Goal: Task Accomplishment & Management: Complete application form

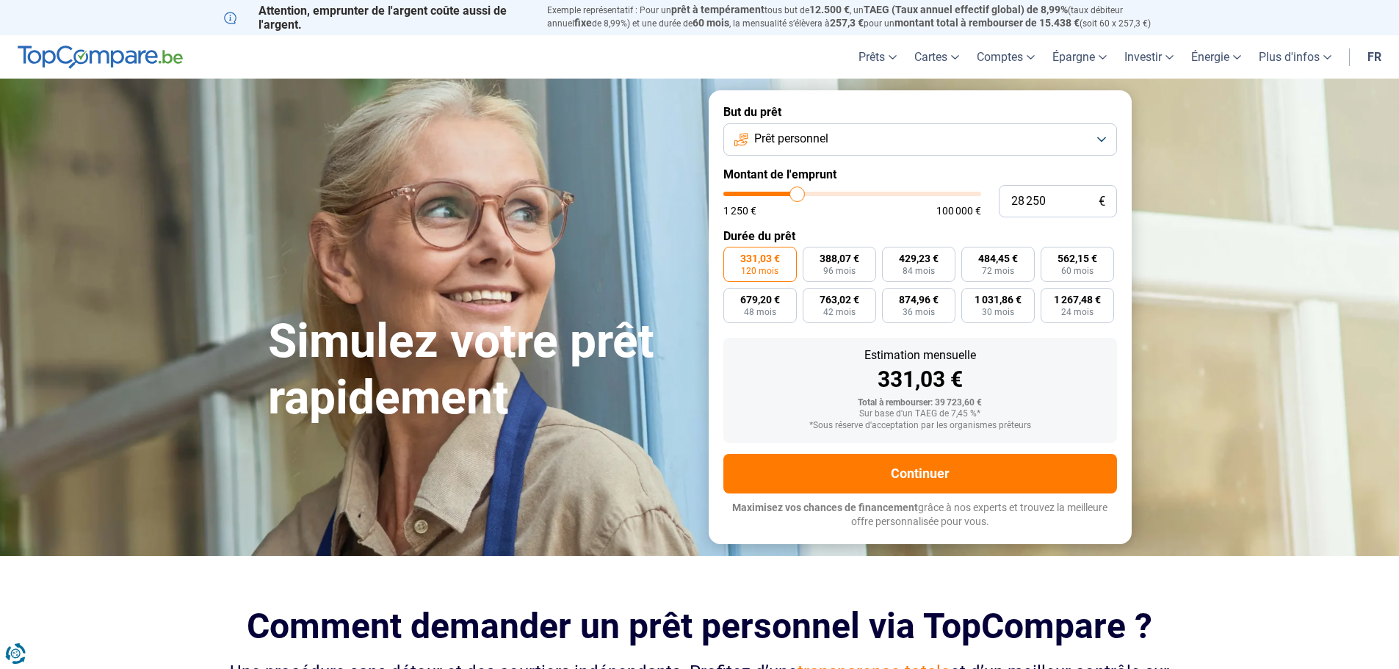
type input "29 500"
type input "29500"
type input "29 000"
type input "29000"
type input "28 250"
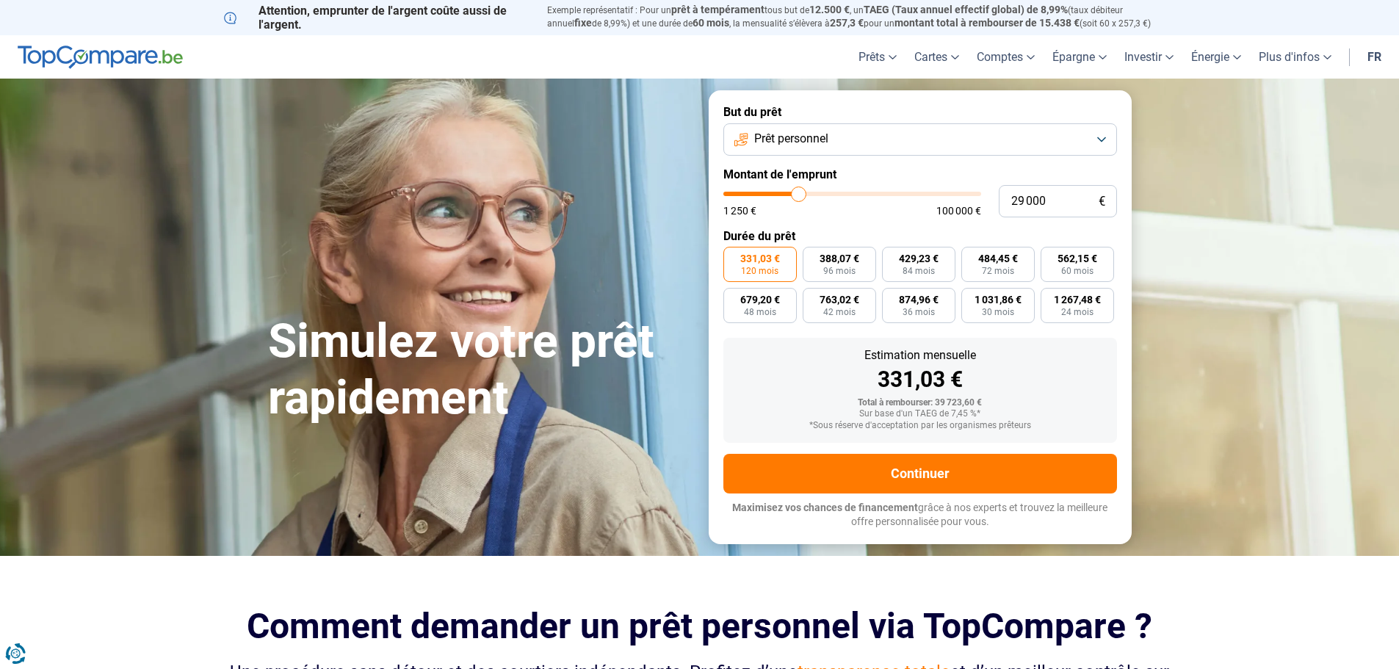
type input "28250"
type input "28 000"
type input "28000"
type input "27 750"
type input "27750"
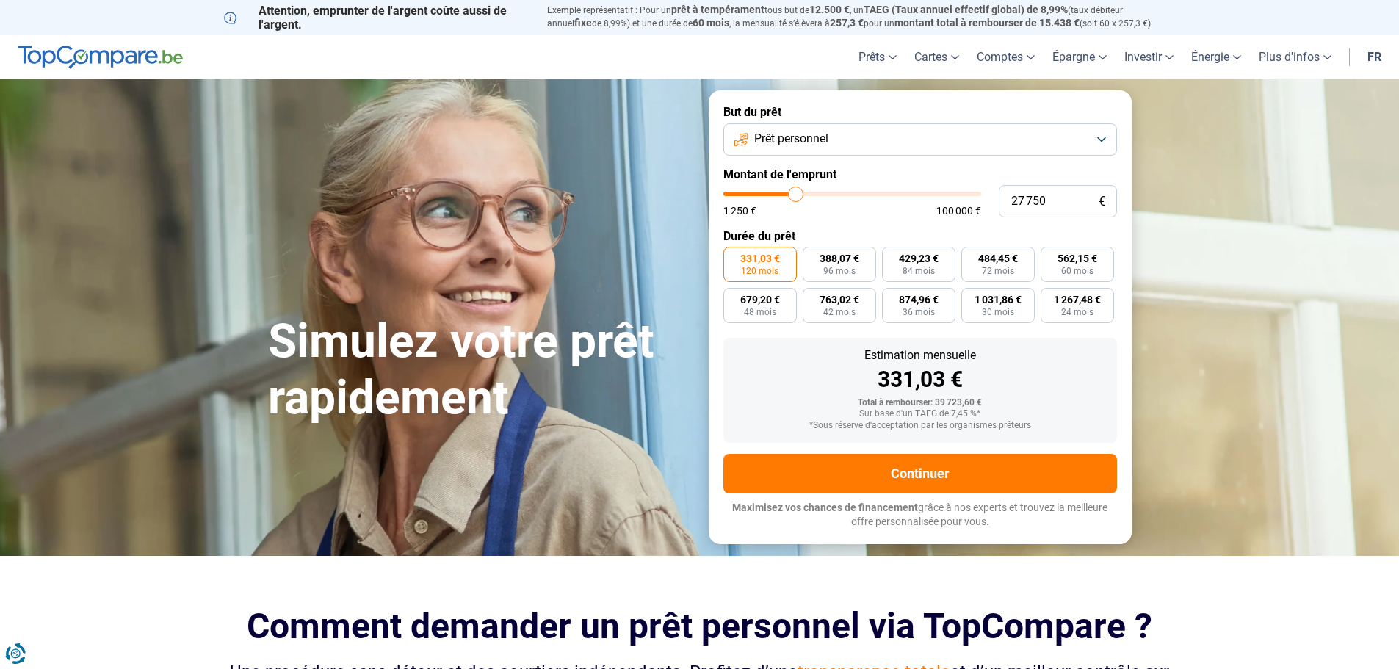
type input "27 500"
type input "27500"
type input "26 750"
type input "26750"
type input "26 500"
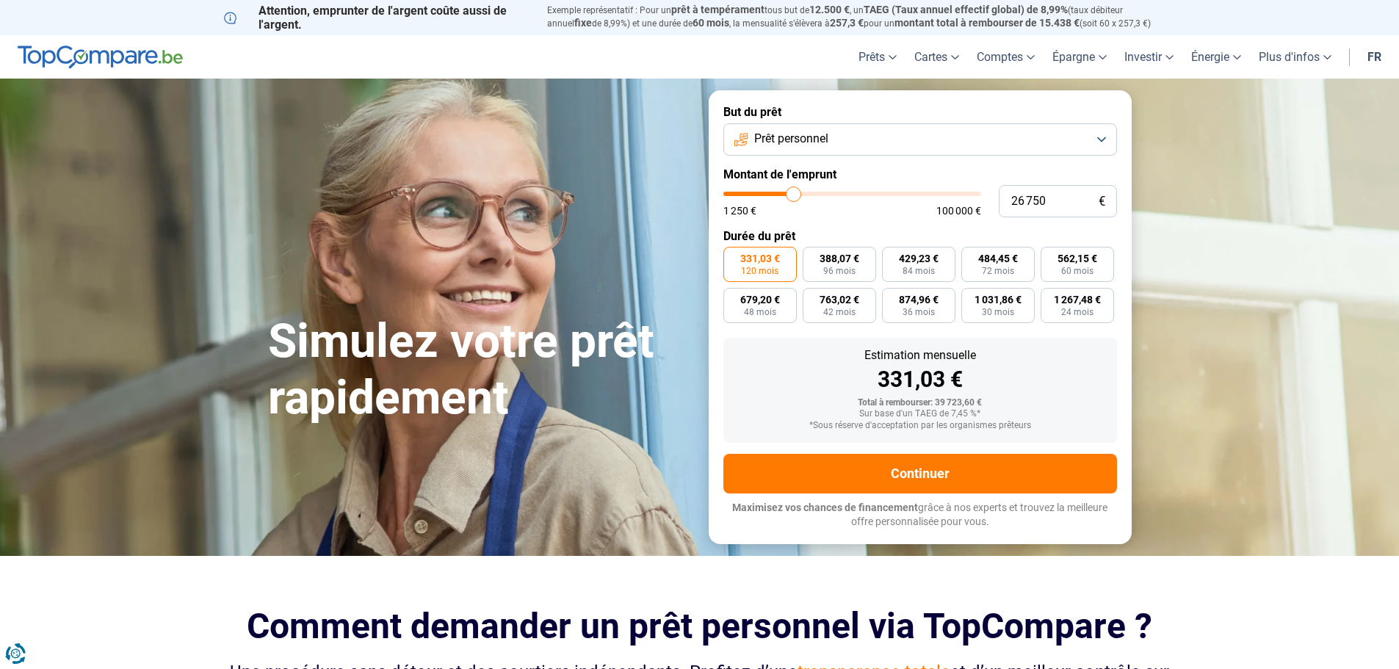
type input "26500"
type input "26 250"
type input "26250"
type input "26 000"
type input "26000"
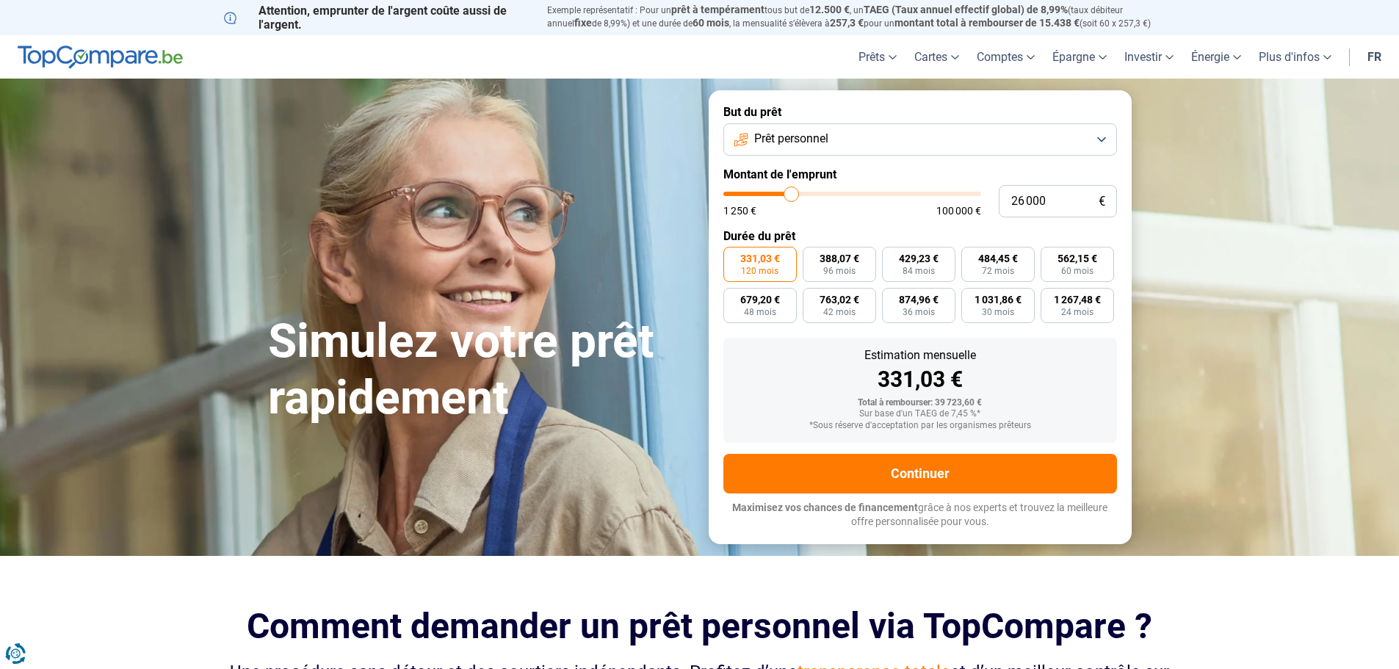
type input "25 250"
type input "25250"
type input "23 750"
type input "23750"
type input "23 000"
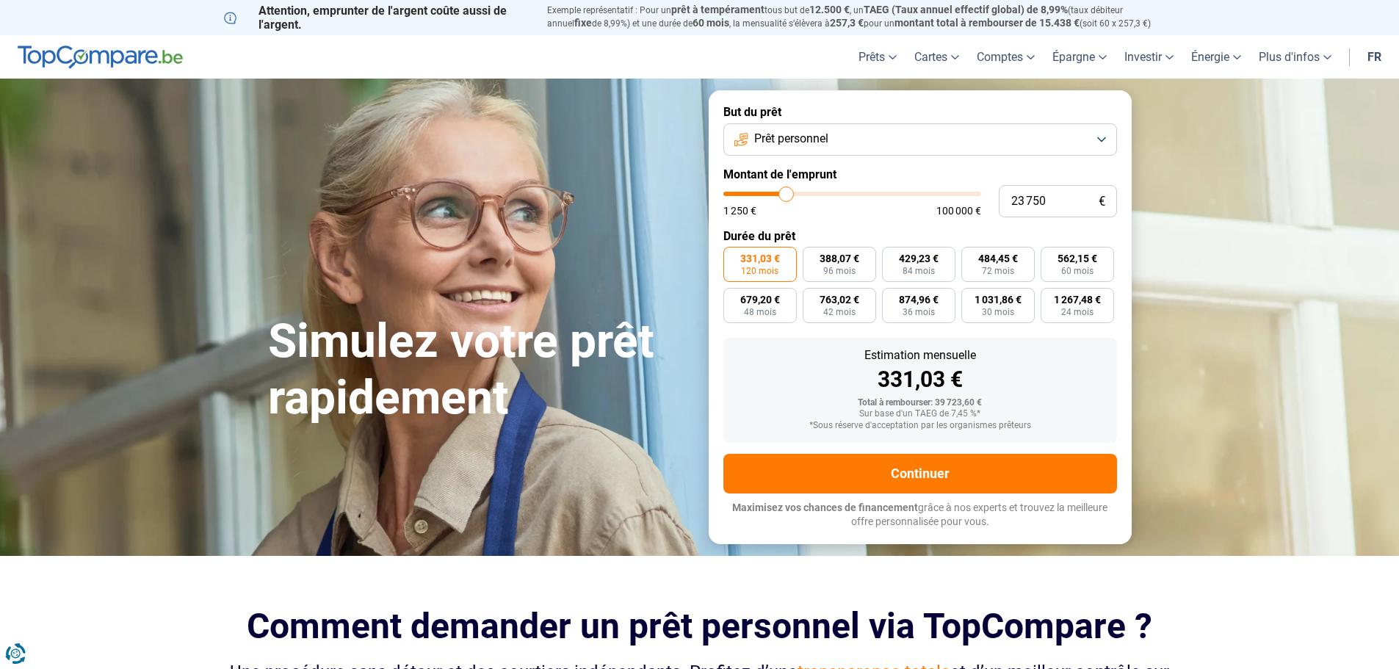
type input "23000"
type input "21 750"
type input "21750"
type input "20 500"
type input "20500"
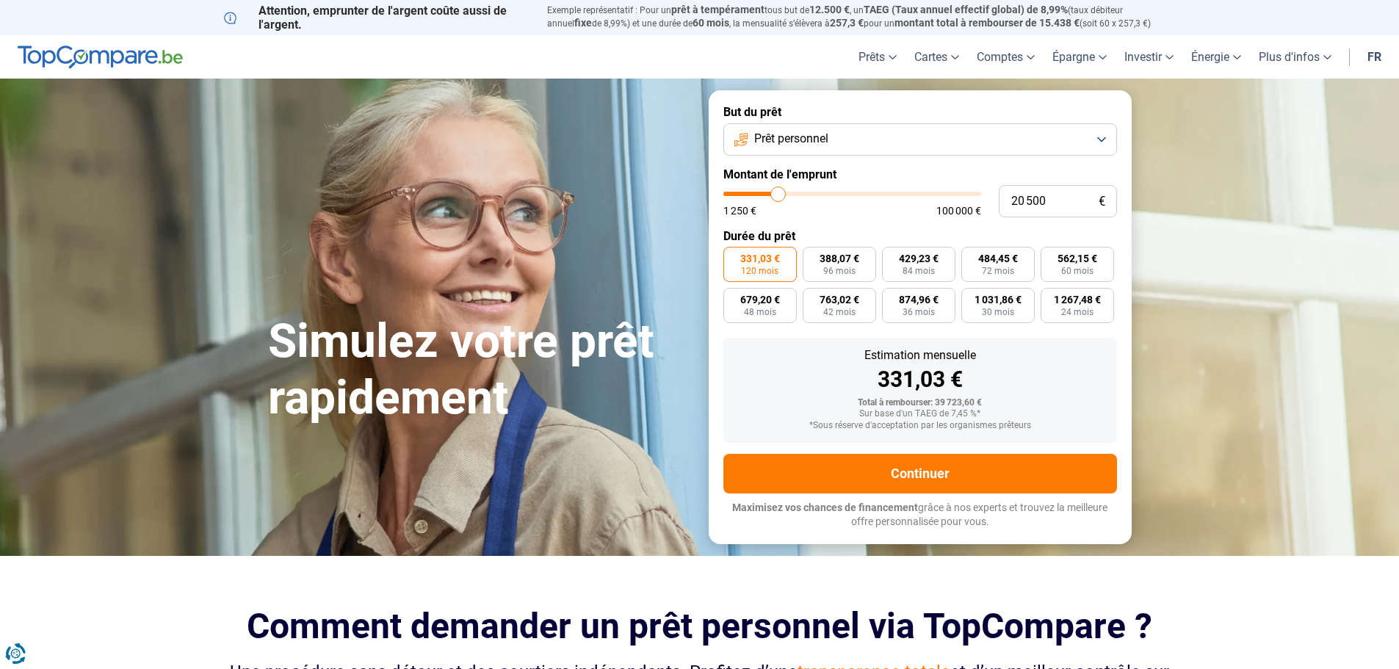
type input "19 250"
type input "19250"
type input "19 000"
type input "19000"
type input "19 750"
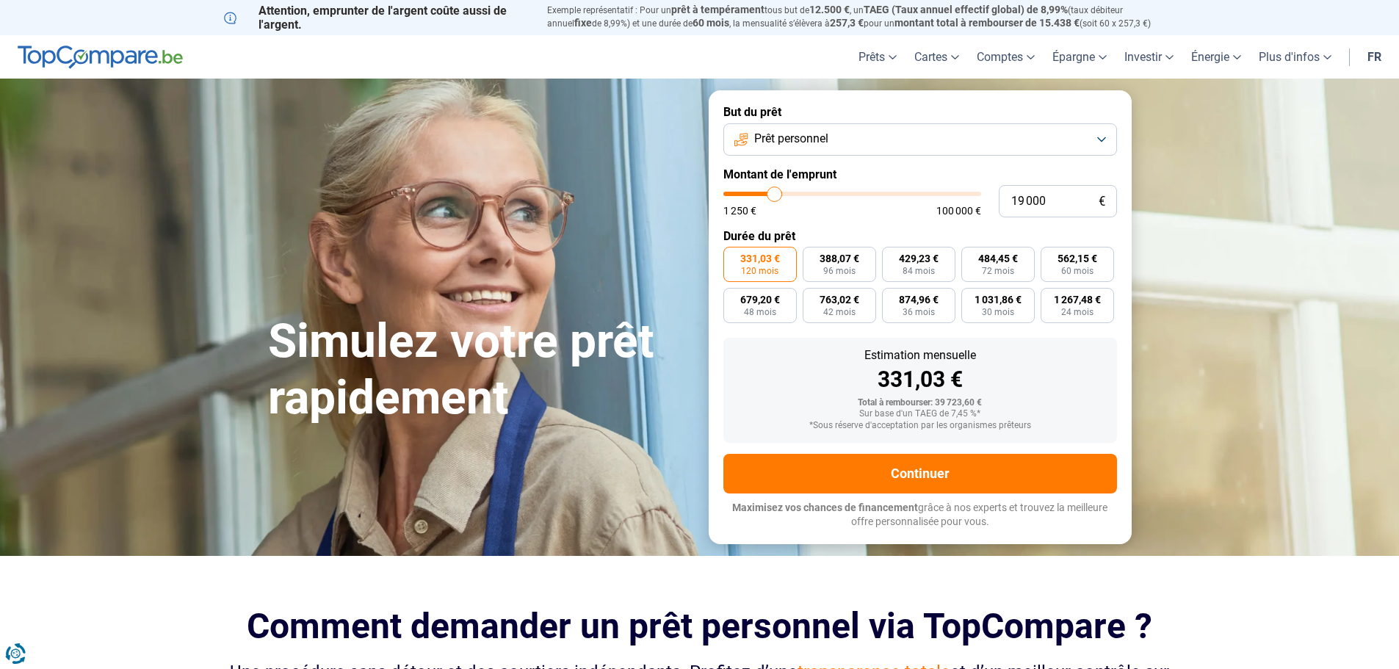
type input "19750"
type input "20 000"
type input "20000"
type input "21 250"
type input "21250"
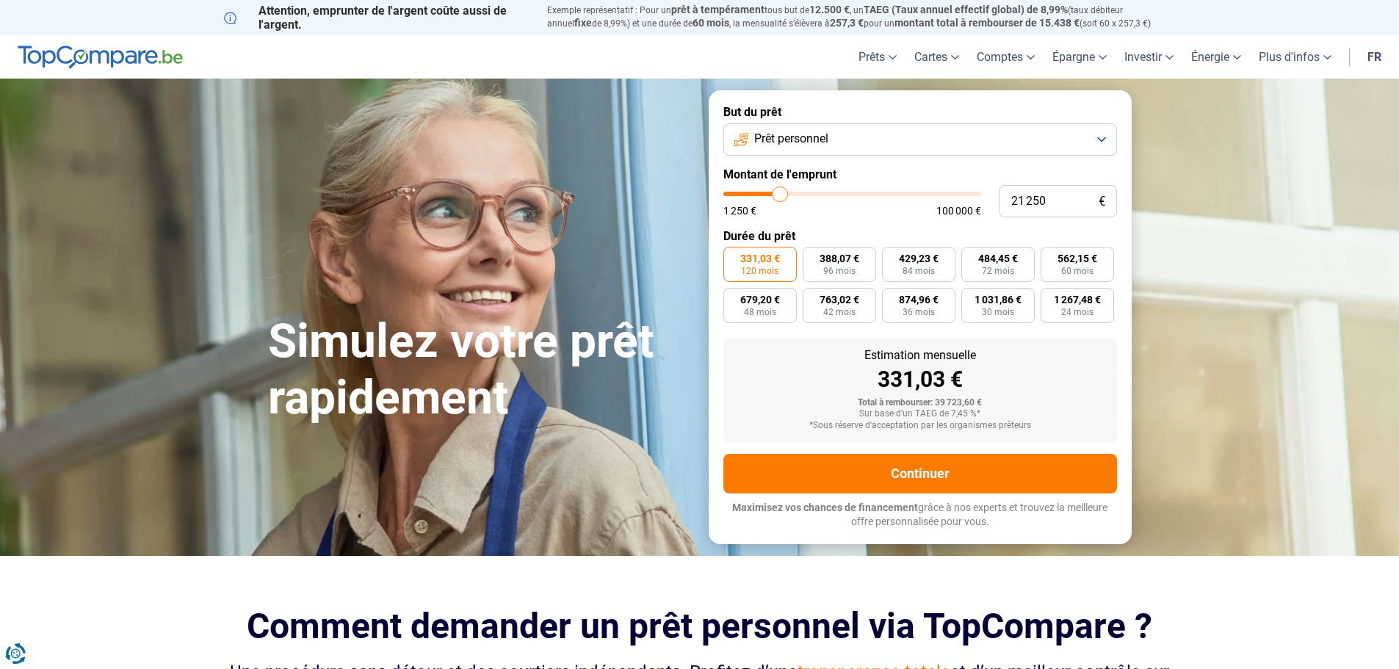
type input "22 000"
type input "22000"
type input "23 750"
type input "23750"
type input "25 250"
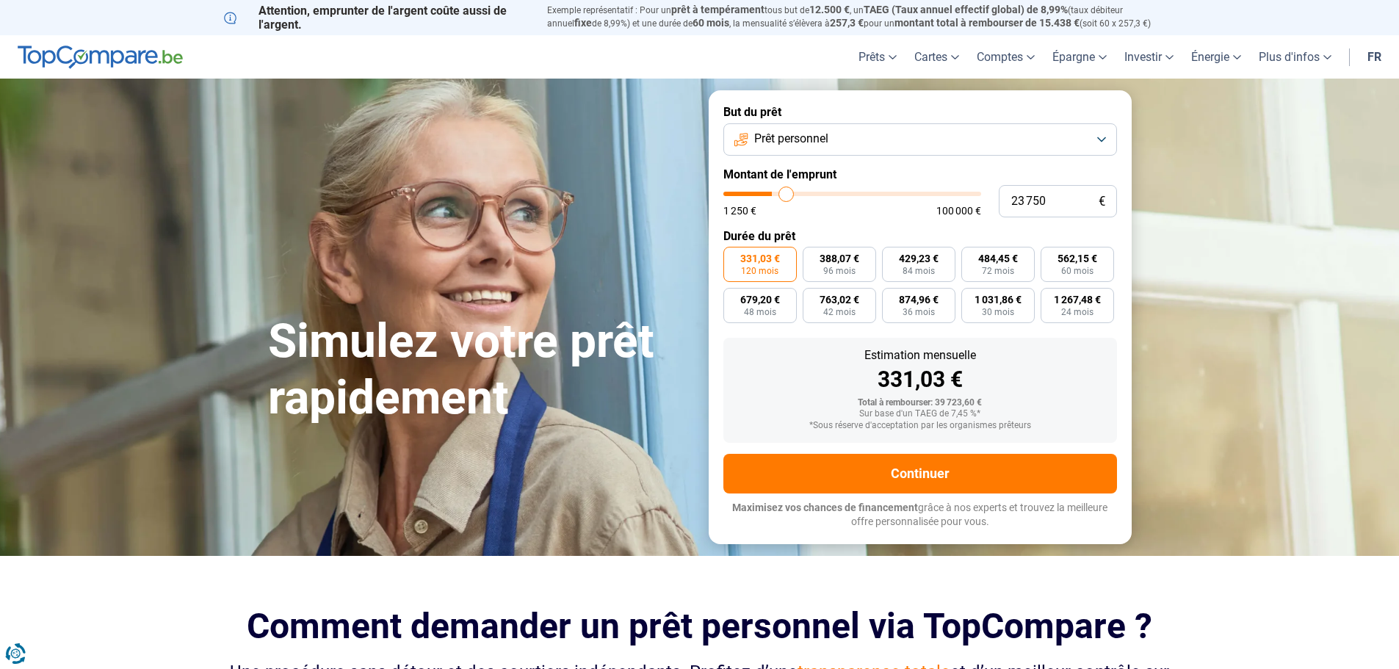
type input "25250"
type input "26 500"
type input "26500"
type input "26 750"
type input "26750"
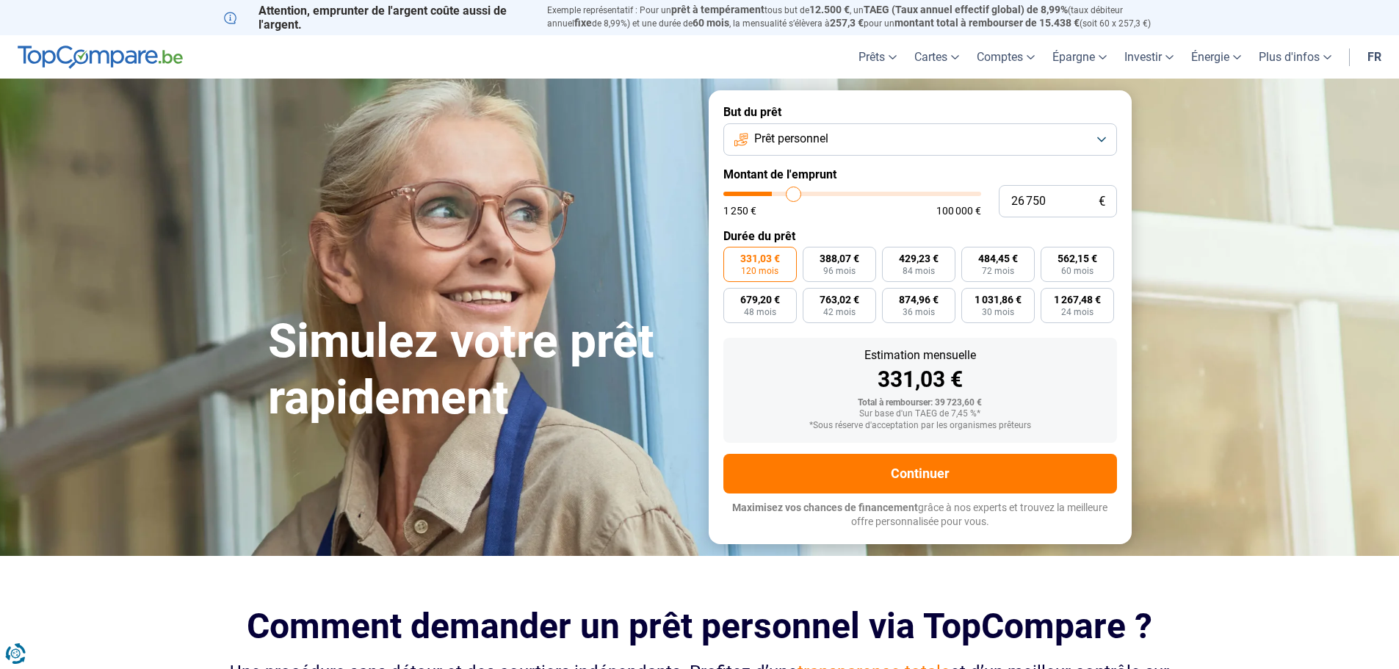
type input "27 250"
type input "27250"
type input "27 500"
type input "27500"
type input "28 250"
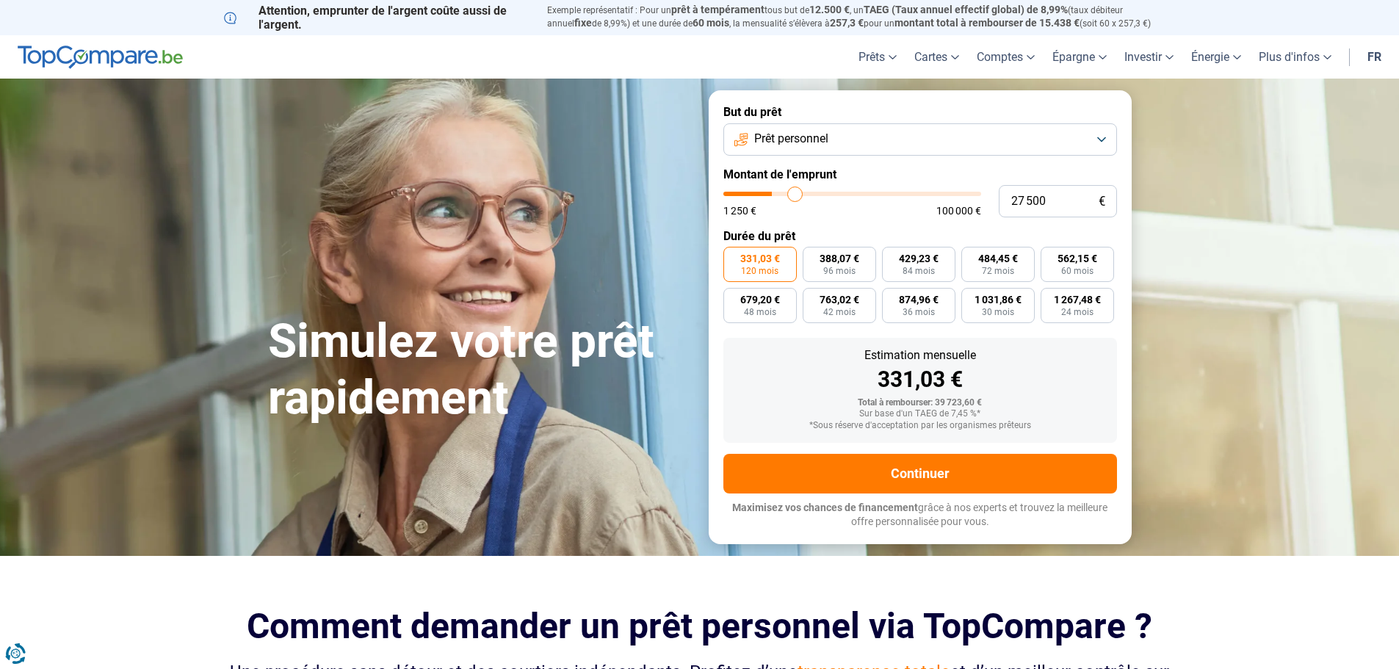
type input "28250"
type input "29 500"
type input "29500"
type input "30 500"
type input "30500"
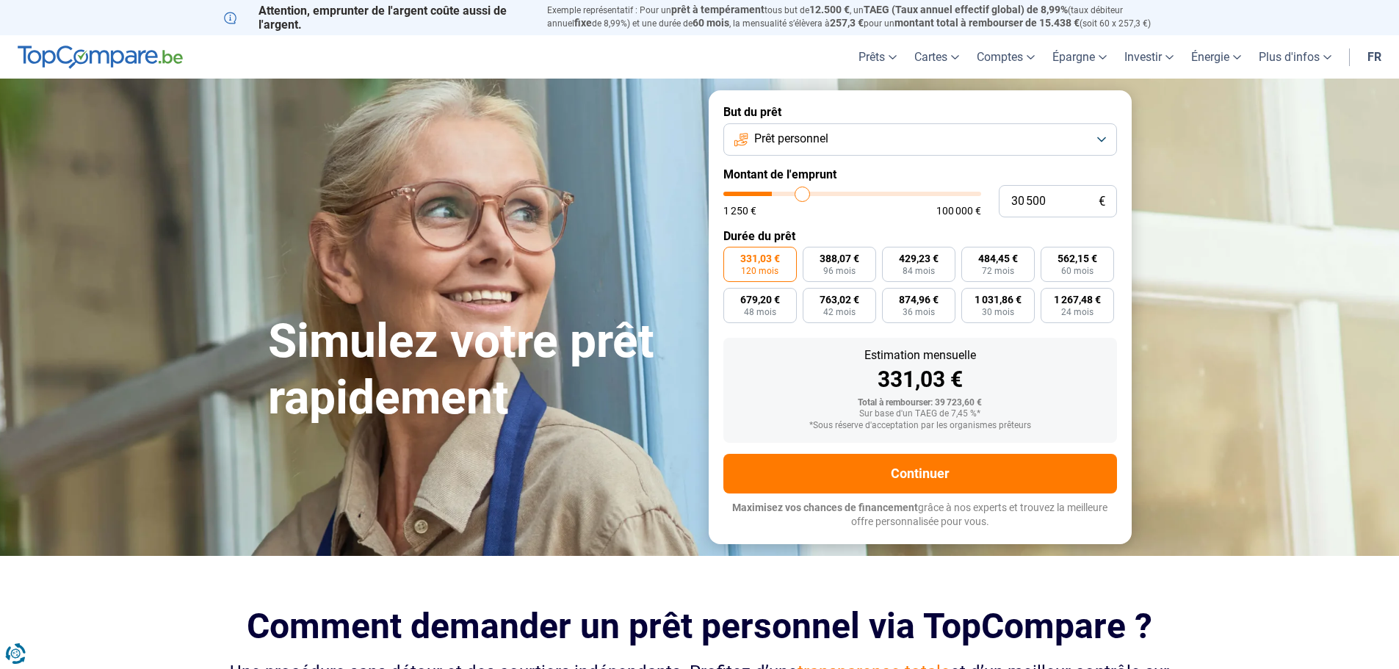
type input "31 000"
type input "31000"
type input "31 750"
type input "31750"
type input "32 000"
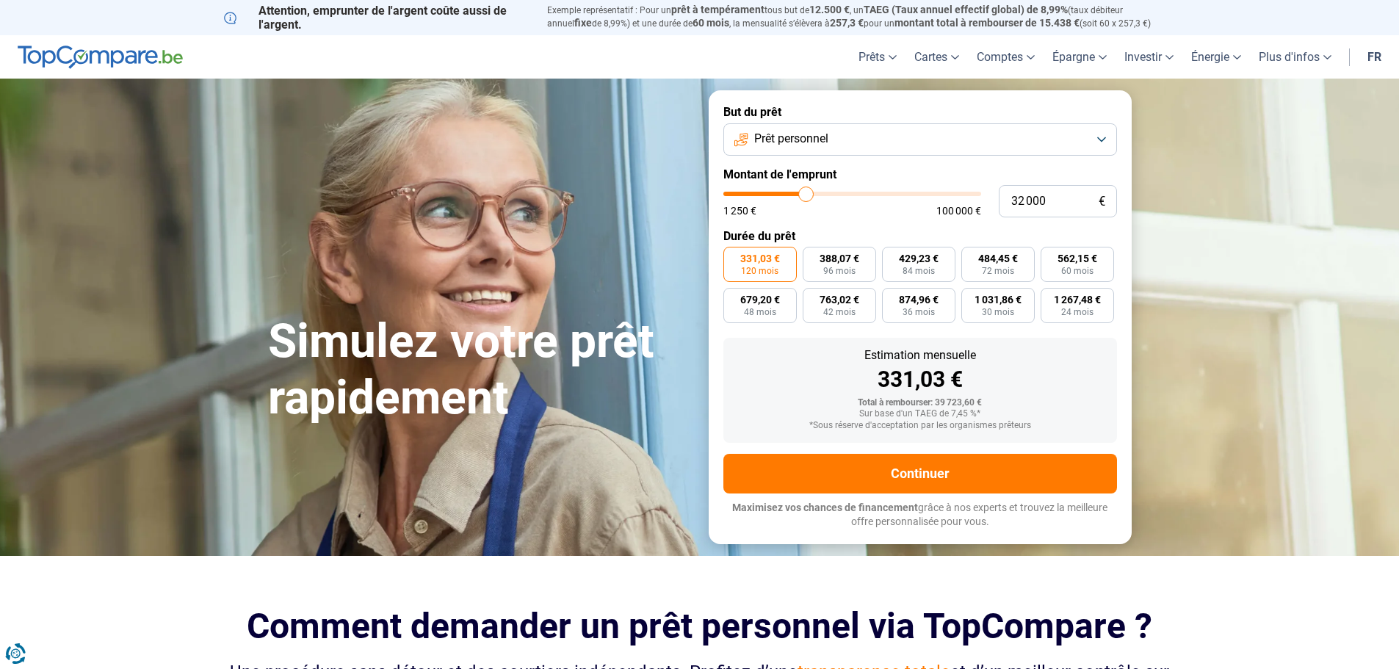
drag, startPoint x: 802, startPoint y: 188, endPoint x: 806, endPoint y: 195, distance: 7.9
type input "32000"
click at [806, 195] on input "range" at bounding box center [852, 194] width 258 height 4
click at [806, 193] on input "range" at bounding box center [852, 194] width 258 height 4
click at [840, 139] on button "Prêt personnel" at bounding box center [920, 139] width 394 height 32
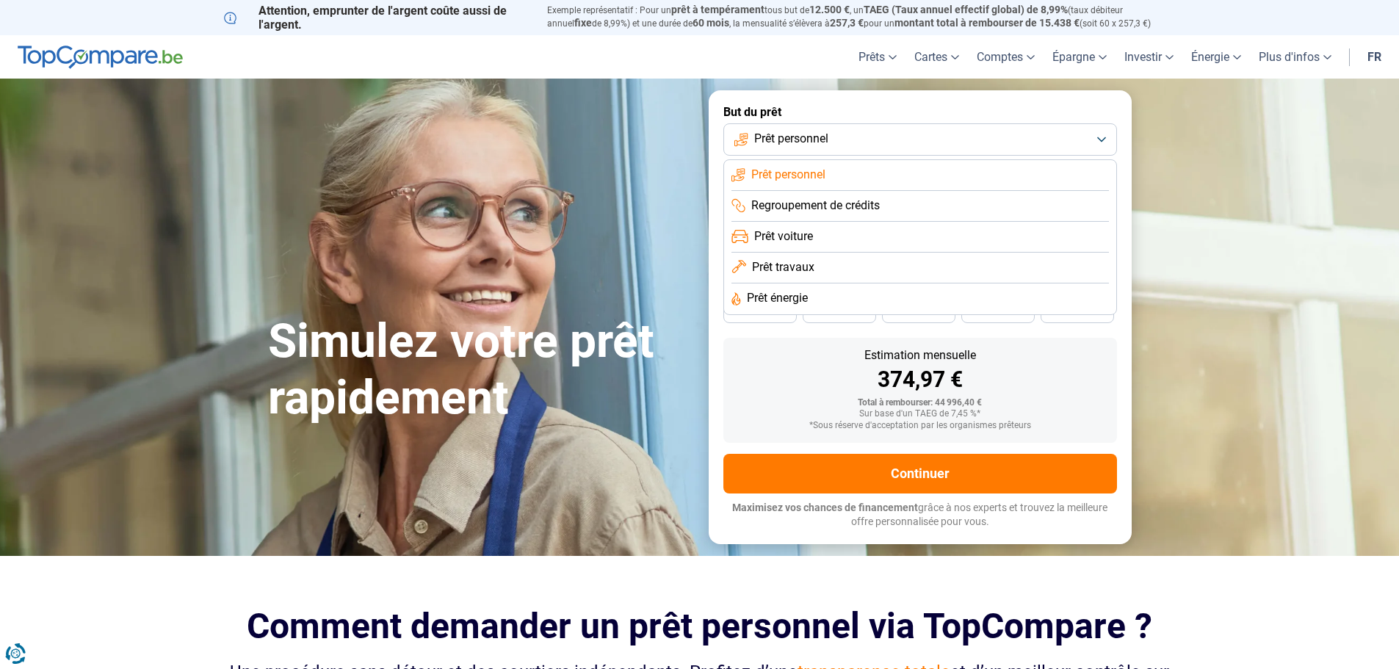
click at [804, 266] on span "Prêt travaux" at bounding box center [783, 267] width 62 height 16
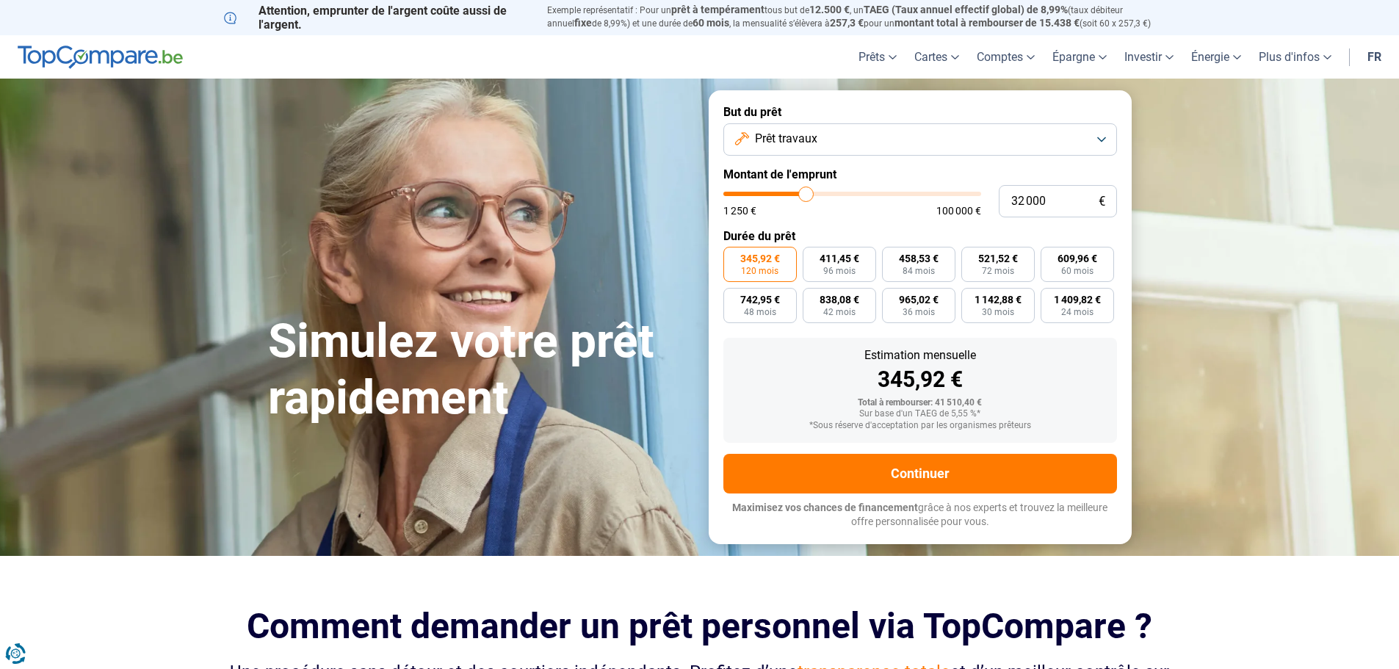
type input "32 500"
type input "32500"
type input "34 000"
type input "34000"
type input "36 250"
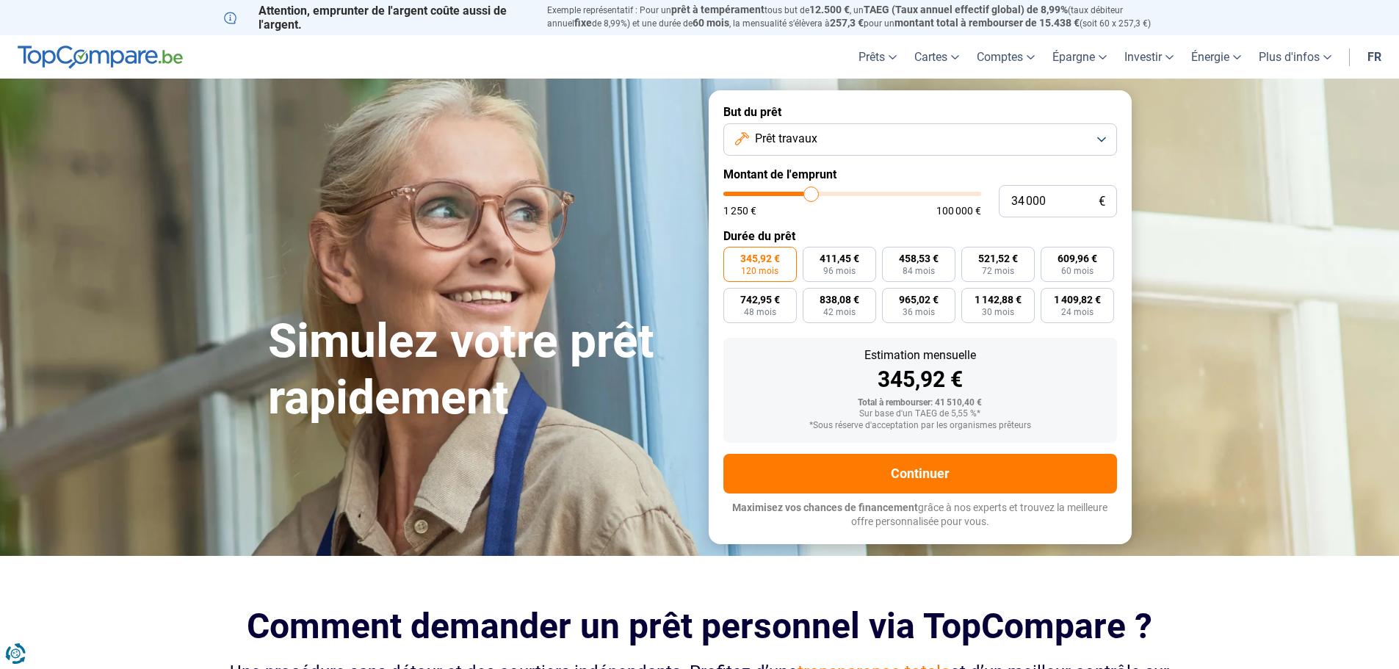
type input "36250"
type input "38 250"
type input "38250"
type input "40 000"
type input "40000"
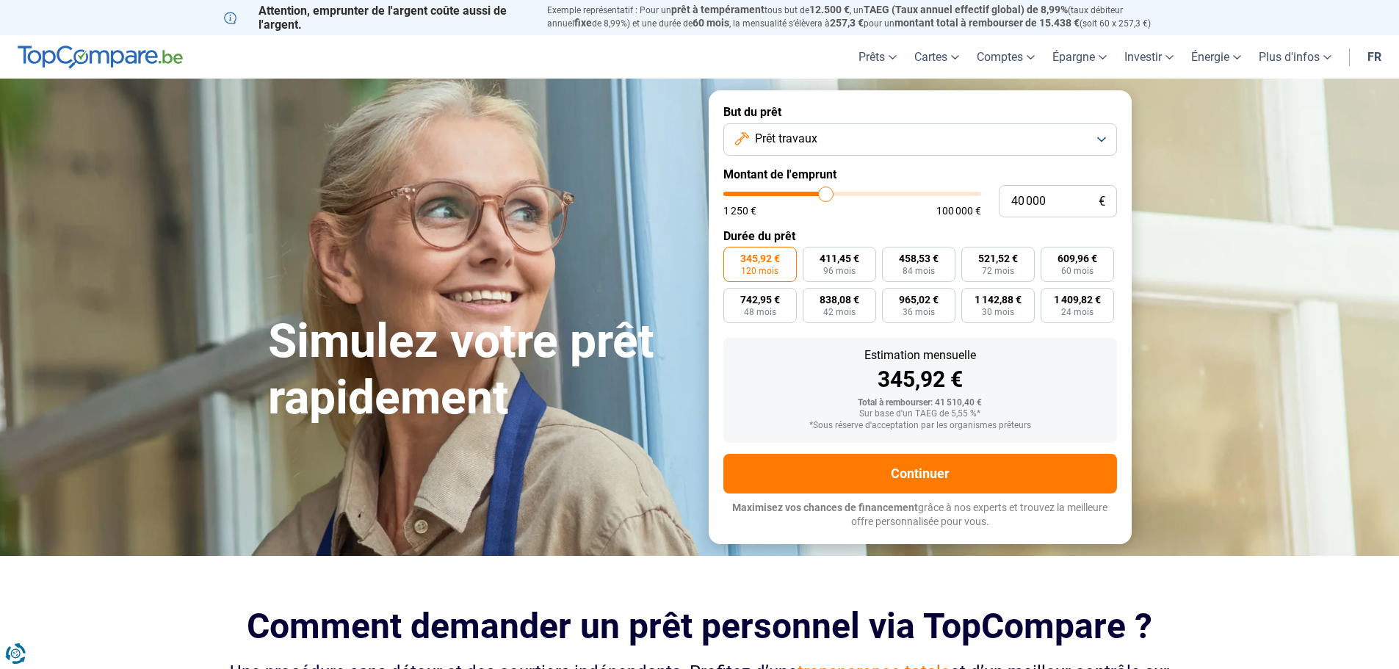
type input "41 500"
type input "41500"
type input "42 000"
type input "42000"
type input "41 500"
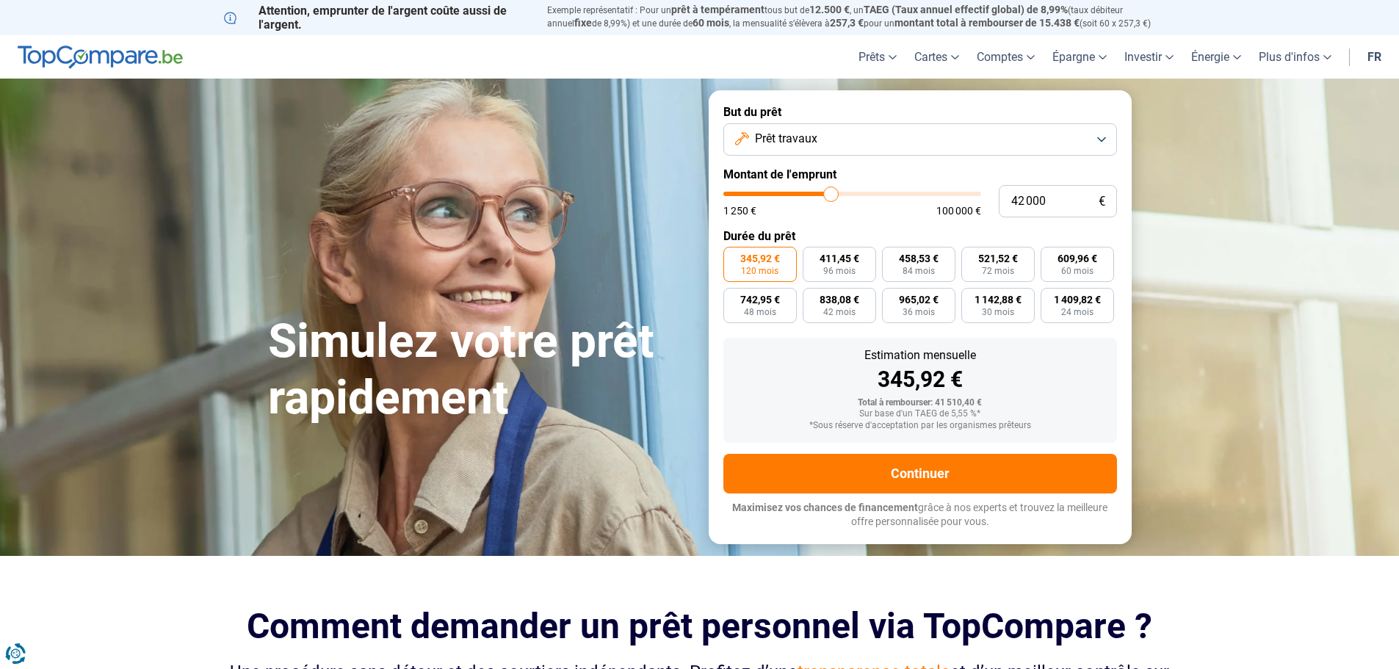
type input "41500"
type input "41 000"
type input "41000"
type input "39 750"
type input "39750"
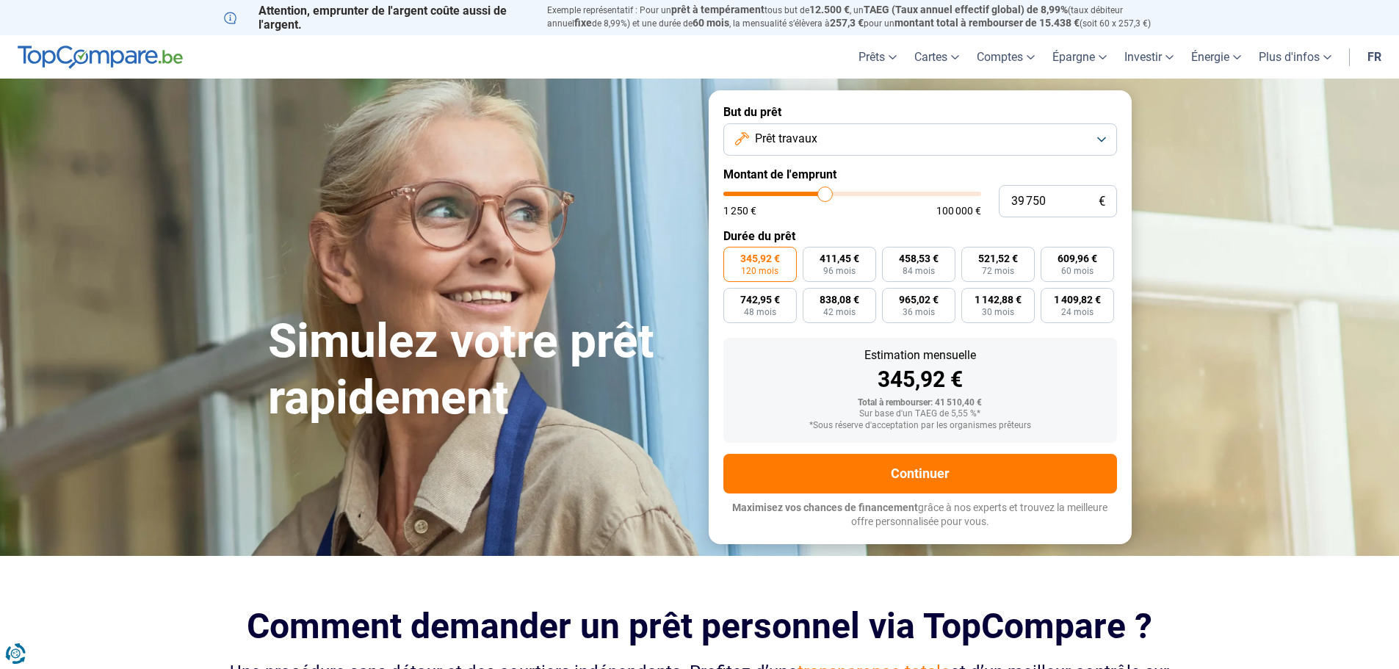
type input "39 500"
type input "39500"
type input "38 750"
type input "38750"
type input "38 500"
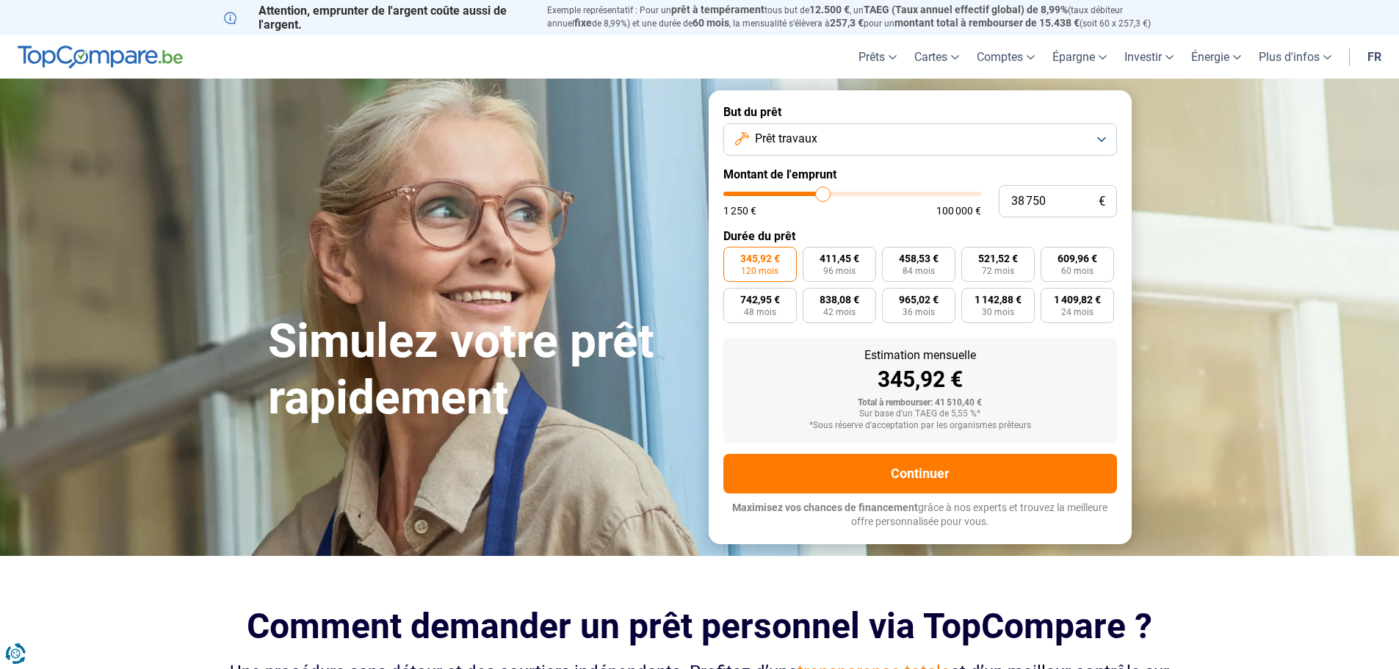
type input "38500"
type input "38 000"
type input "38000"
type input "37 250"
type input "37250"
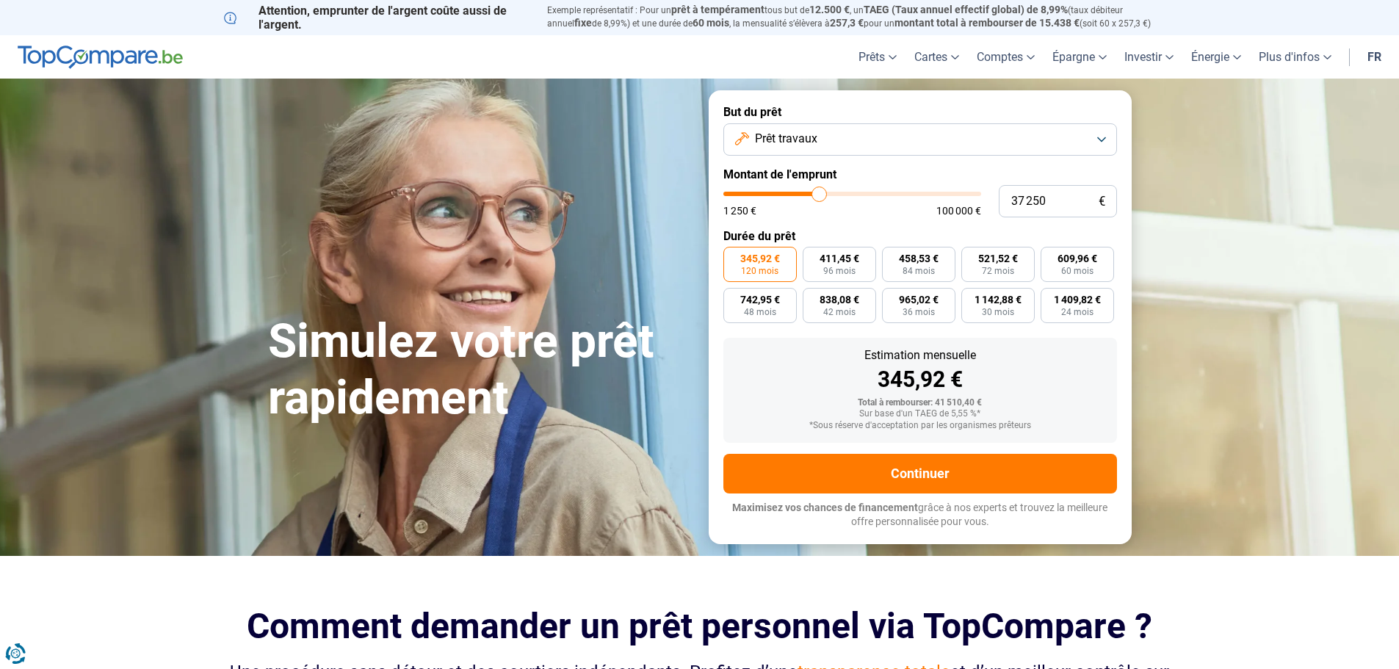
type input "36 500"
type input "36500"
type input "35 250"
type input "35250"
type input "34 750"
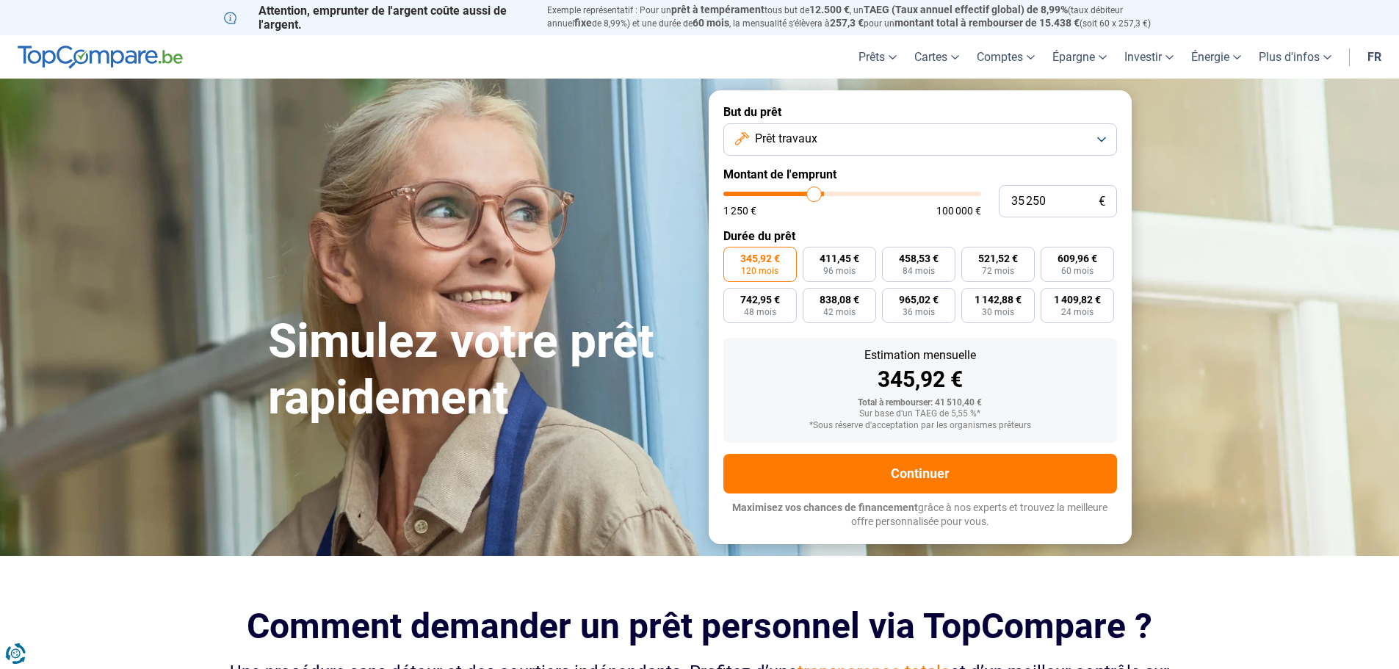
type input "34750"
type input "34 000"
type input "34000"
type input "33 500"
type input "33500"
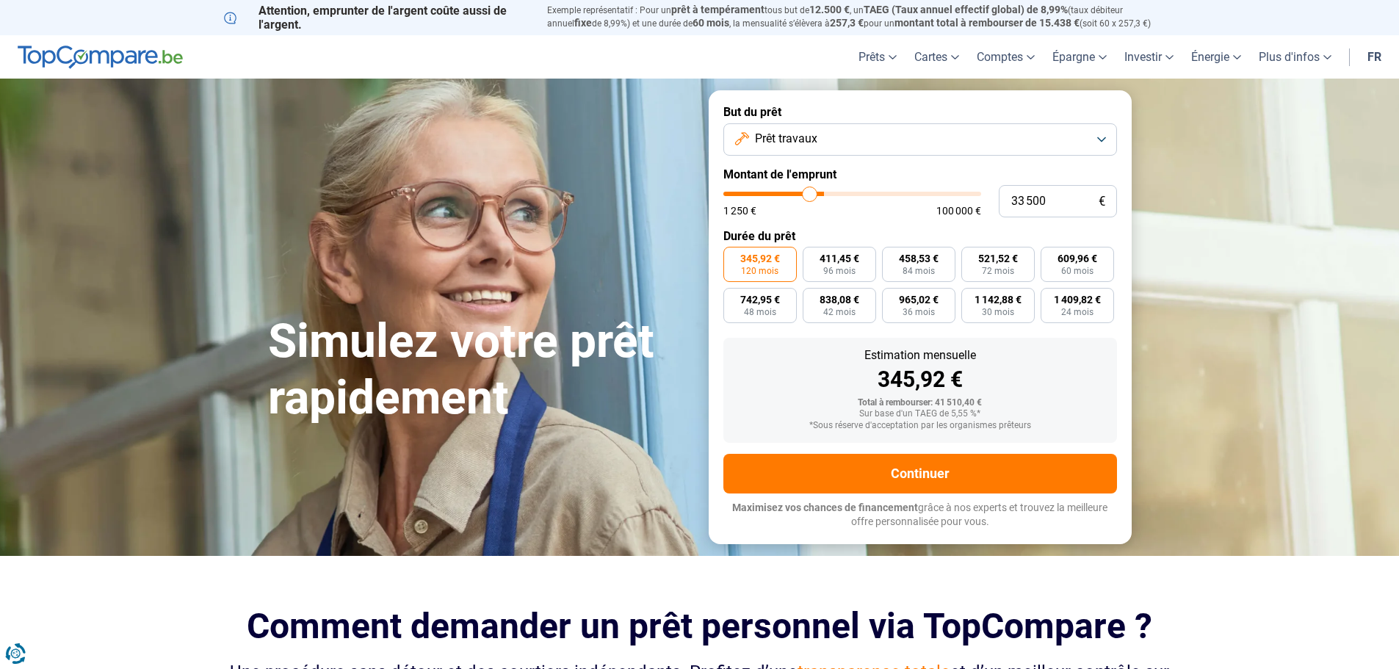
type input "32 750"
type input "32750"
type input "32 250"
type input "32250"
type input "32 000"
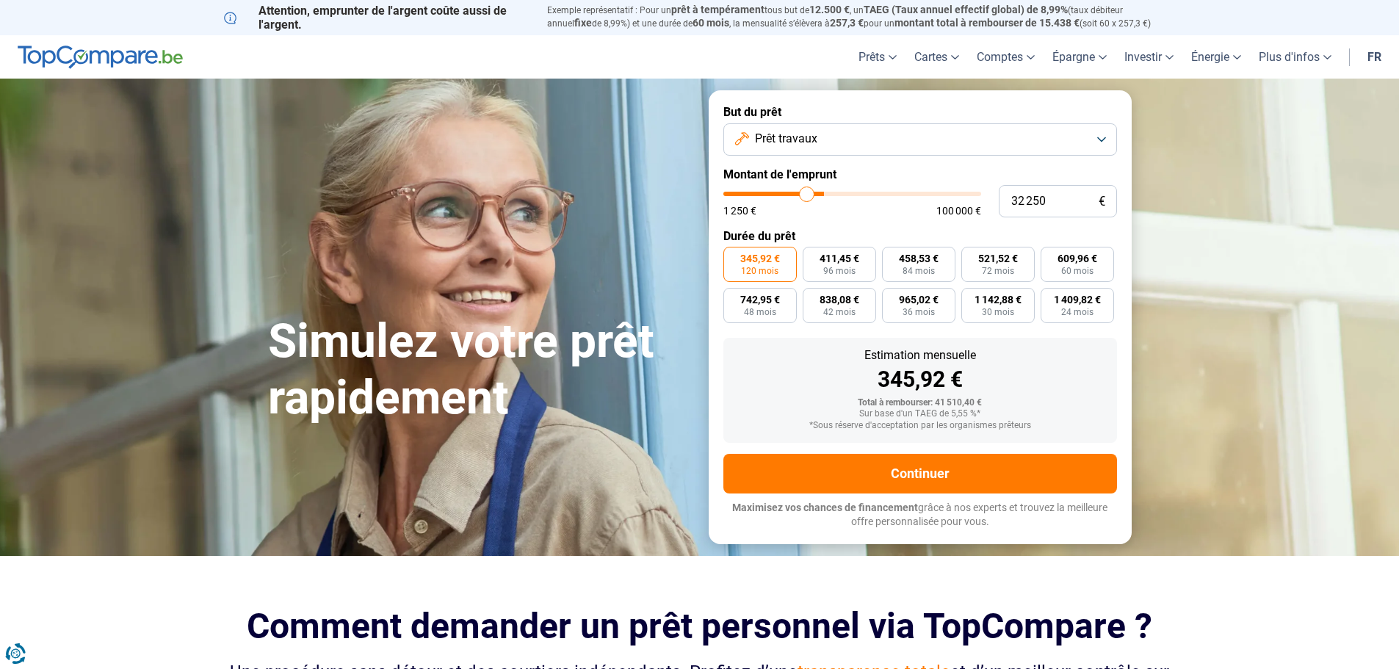
type input "32000"
type input "31 250"
type input "31250"
type input "30 500"
type input "30500"
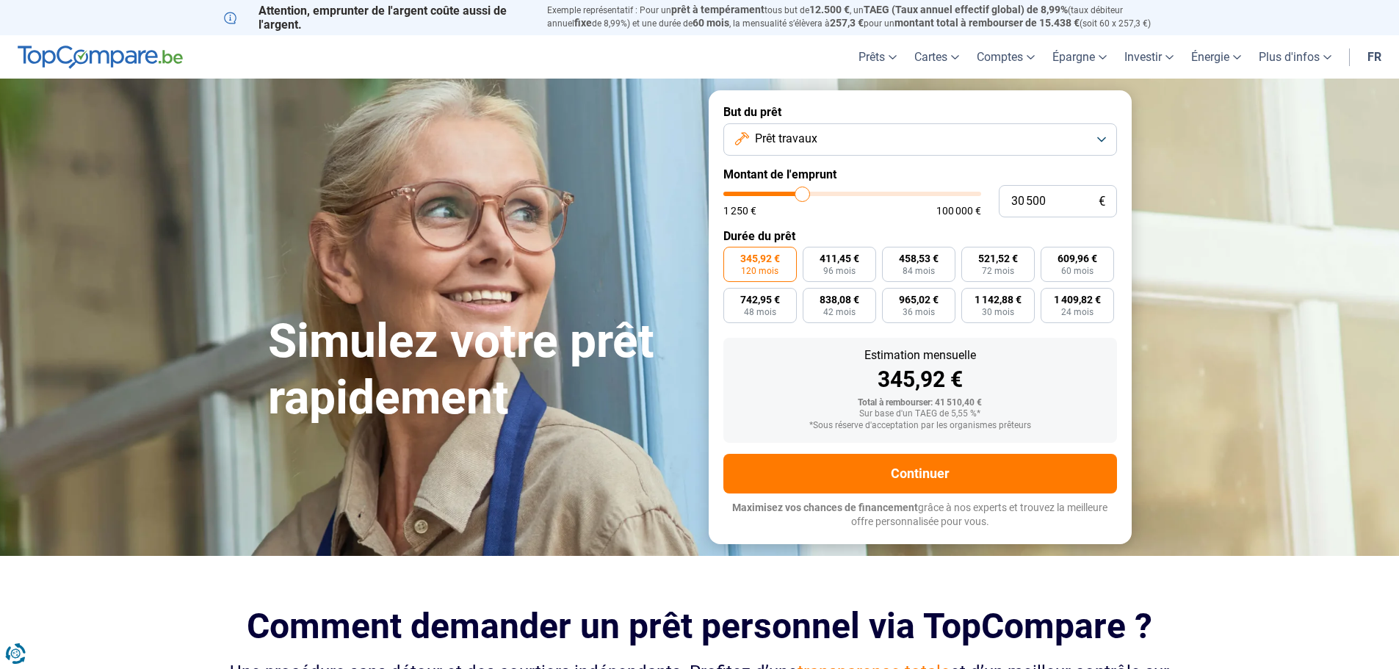
type input "30 250"
type input "30250"
type input "29 000"
type input "29000"
type input "28 000"
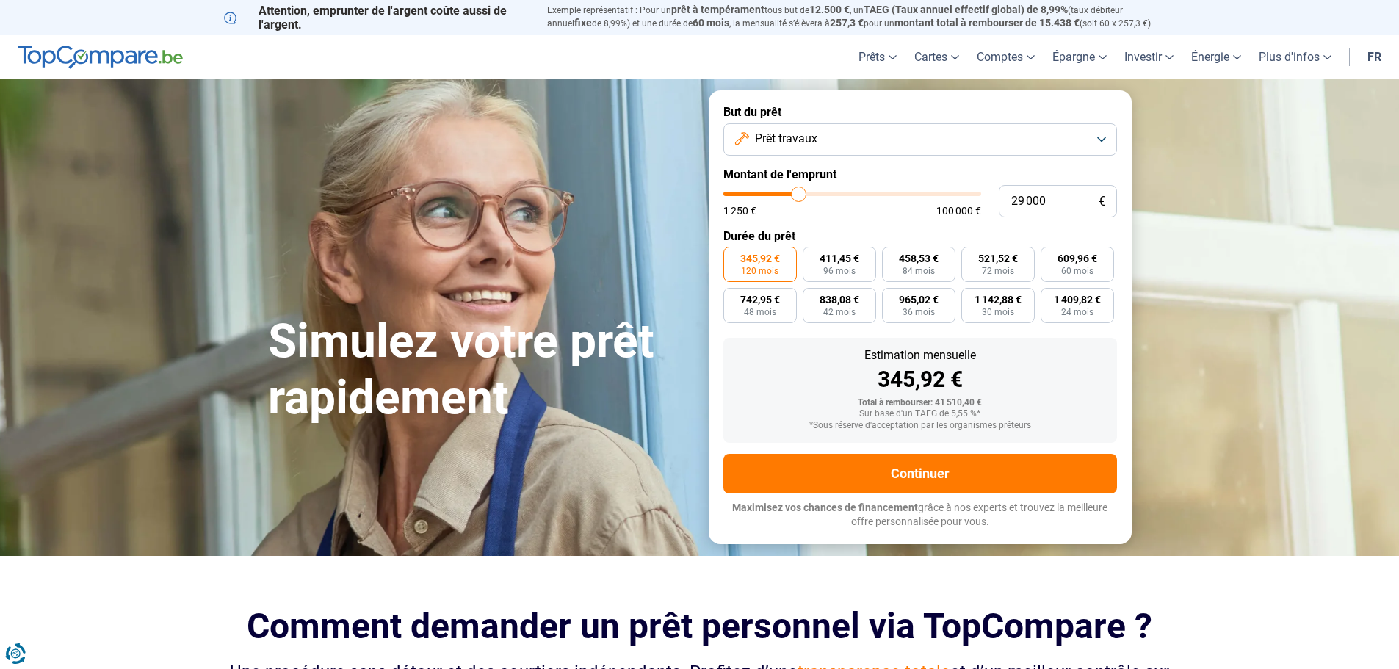
type input "28000"
type input "27 250"
type input "27250"
type input "26 750"
type input "26750"
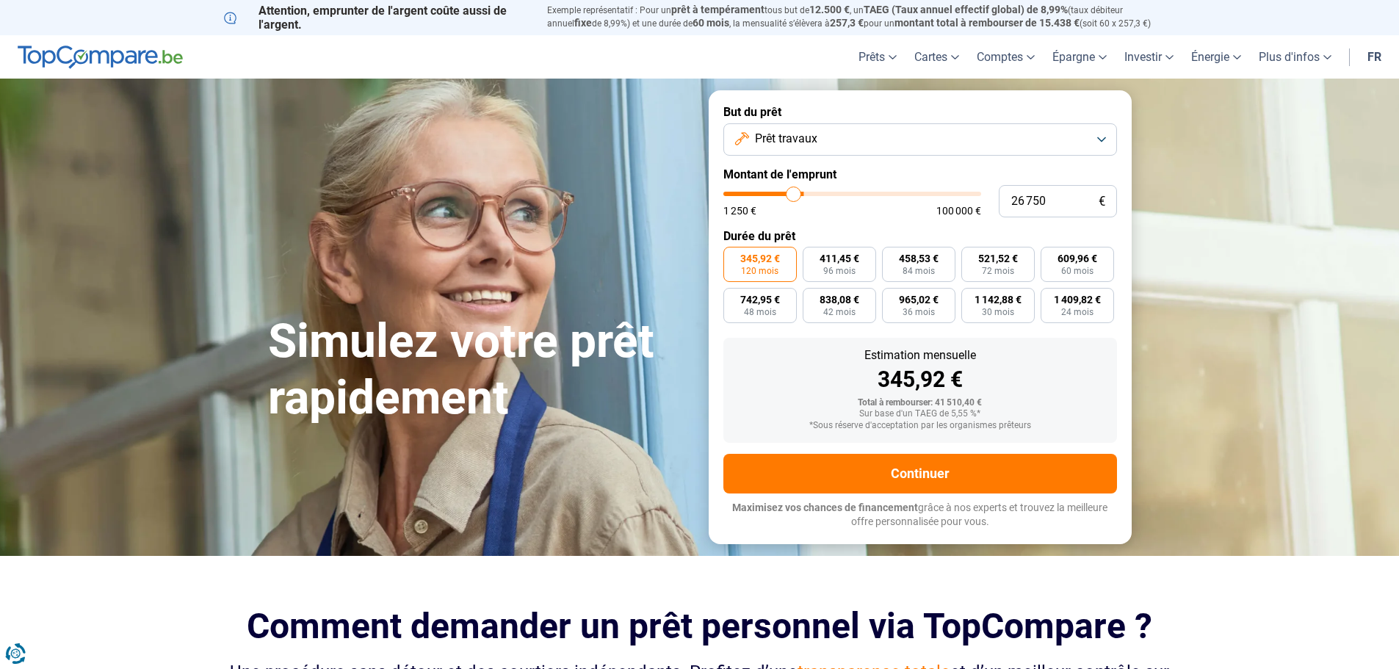
type input "26 250"
type input "26250"
type input "26 000"
type input "26000"
type input "24 750"
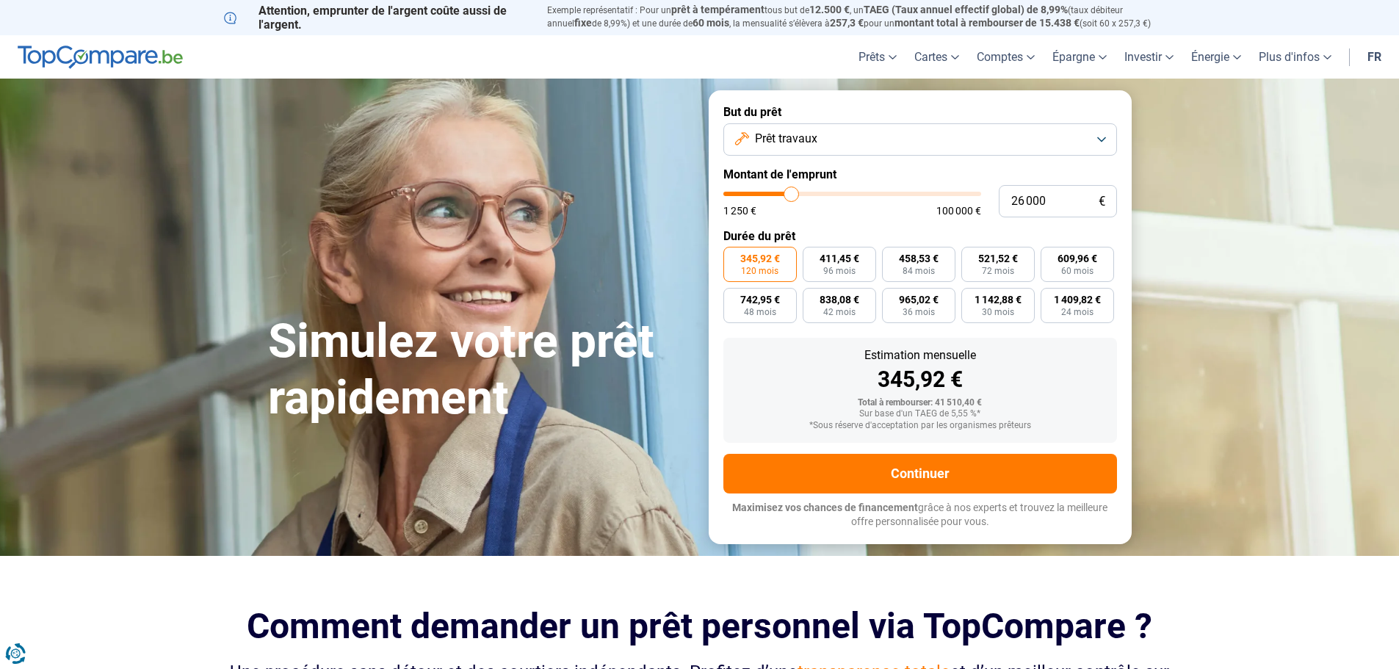
type input "24750"
type input "23 750"
type input "23750"
type input "23 500"
type input "23500"
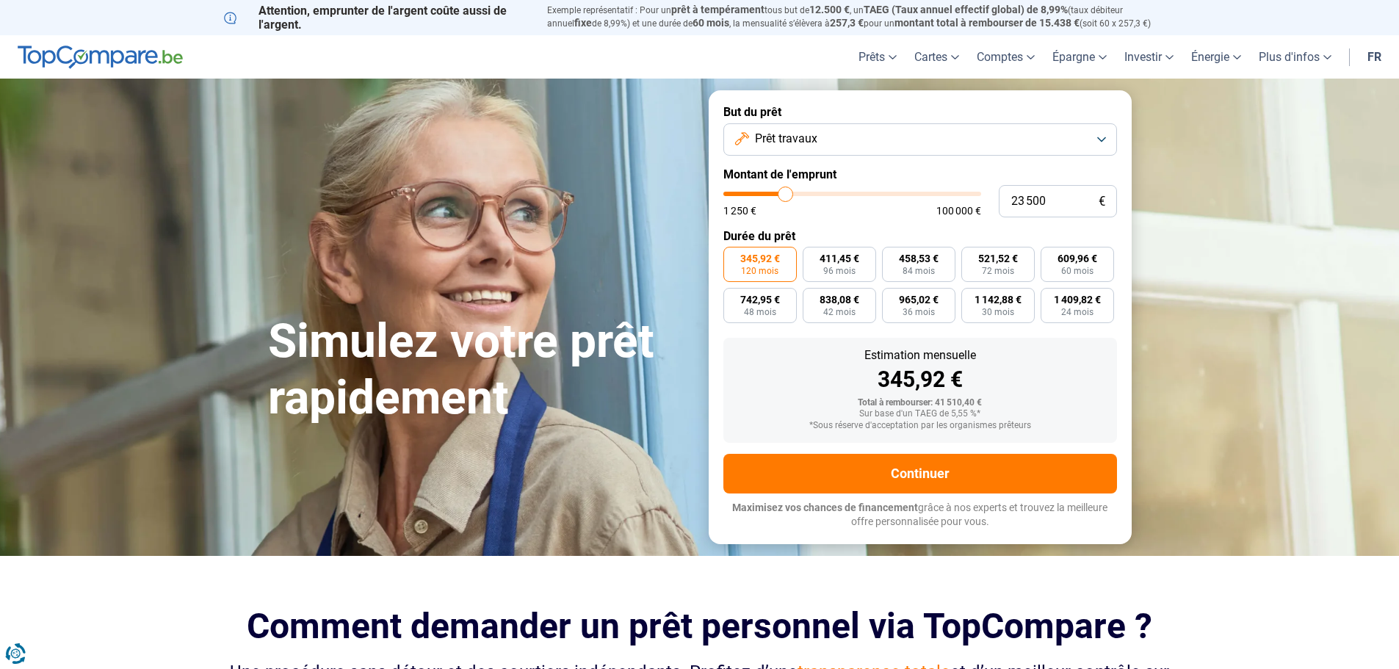
type input "23 250"
type input "23250"
type input "22 750"
type input "22750"
type input "21 750"
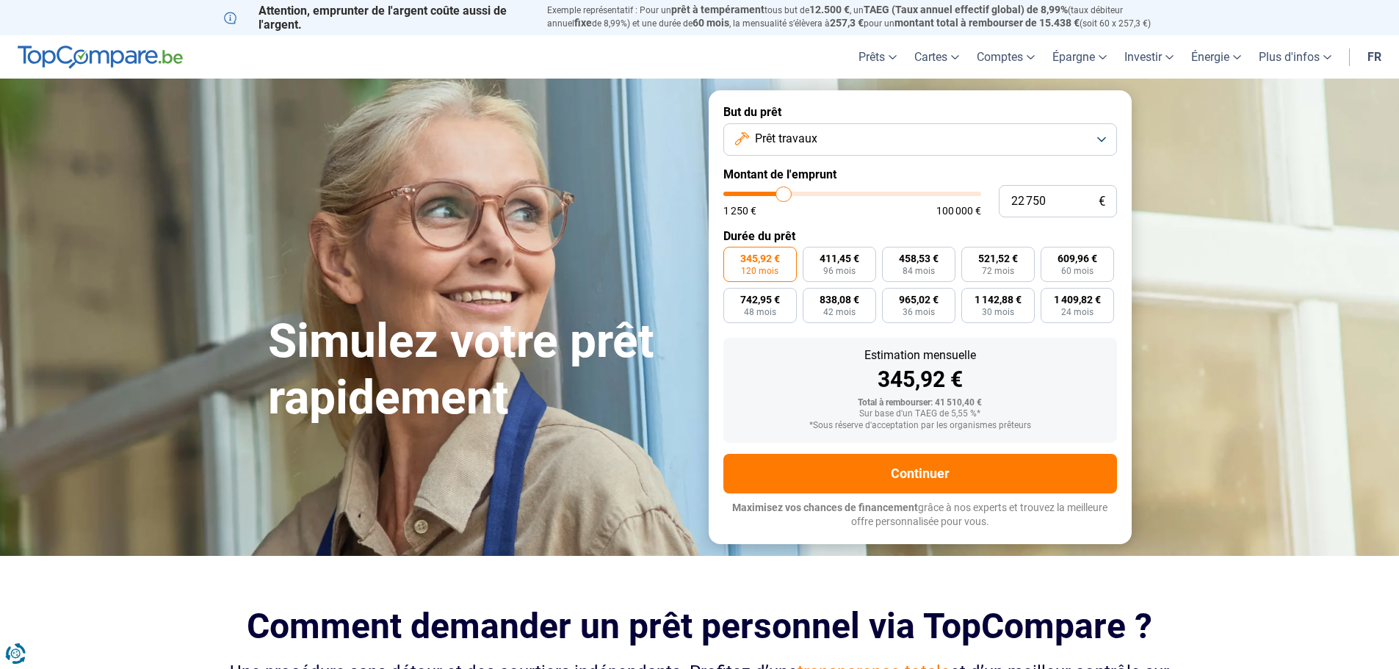
type input "21750"
type input "21 500"
type input "21500"
type input "20 750"
type input "20750"
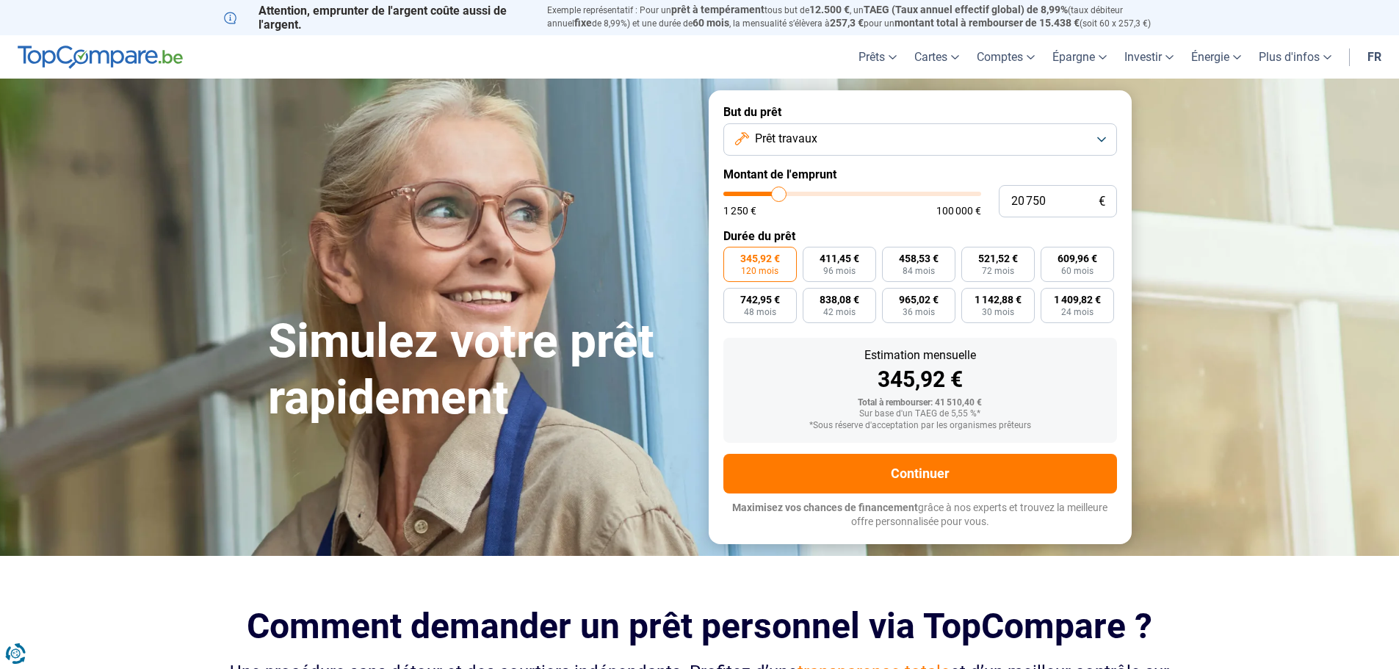
type input "19 250"
type input "19250"
type input "17 500"
type input "17500"
type input "17 250"
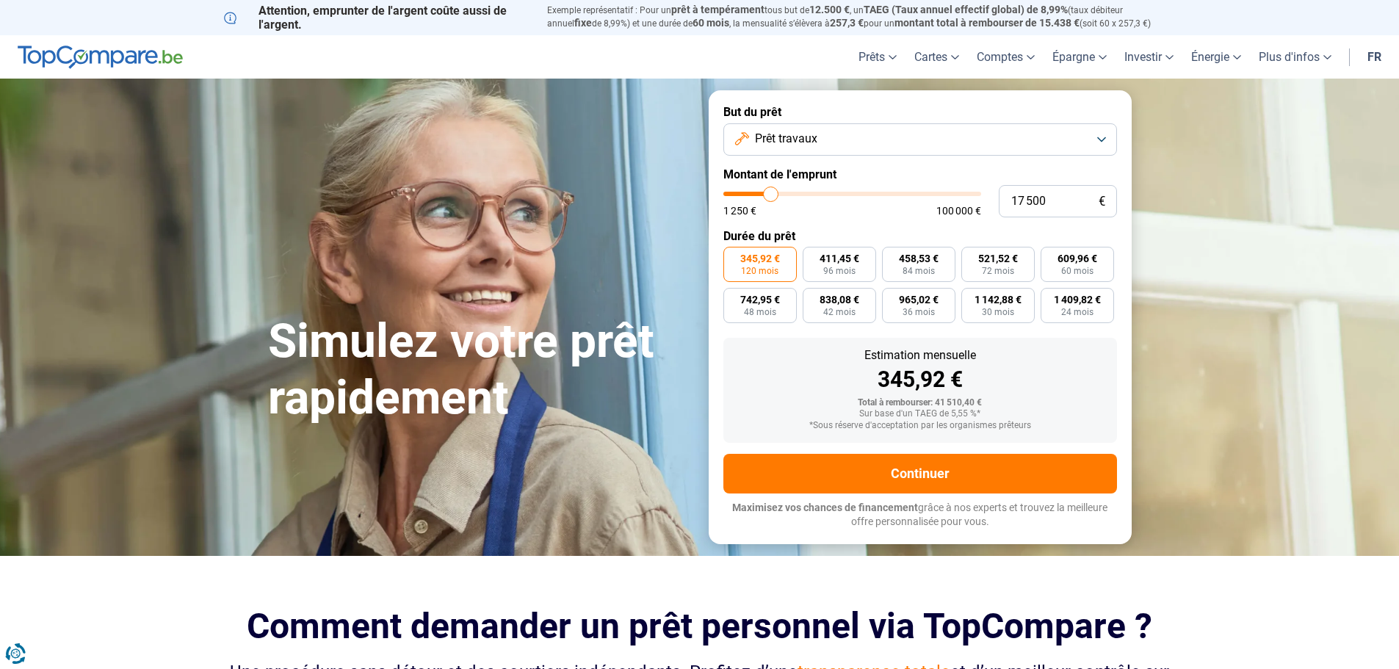
type input "17250"
type input "17 000"
type input "17000"
type input "17 250"
type input "17250"
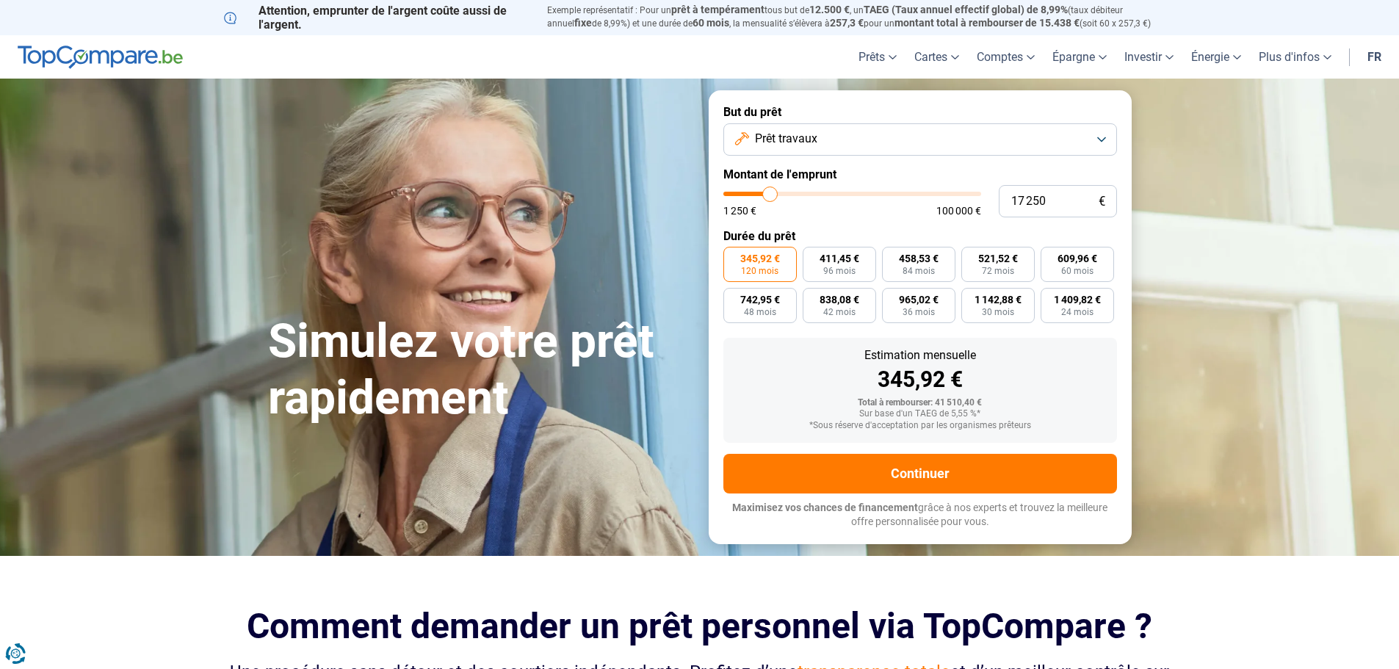
type input "17 500"
type input "17500"
type input "18 000"
type input "18000"
type input "18 500"
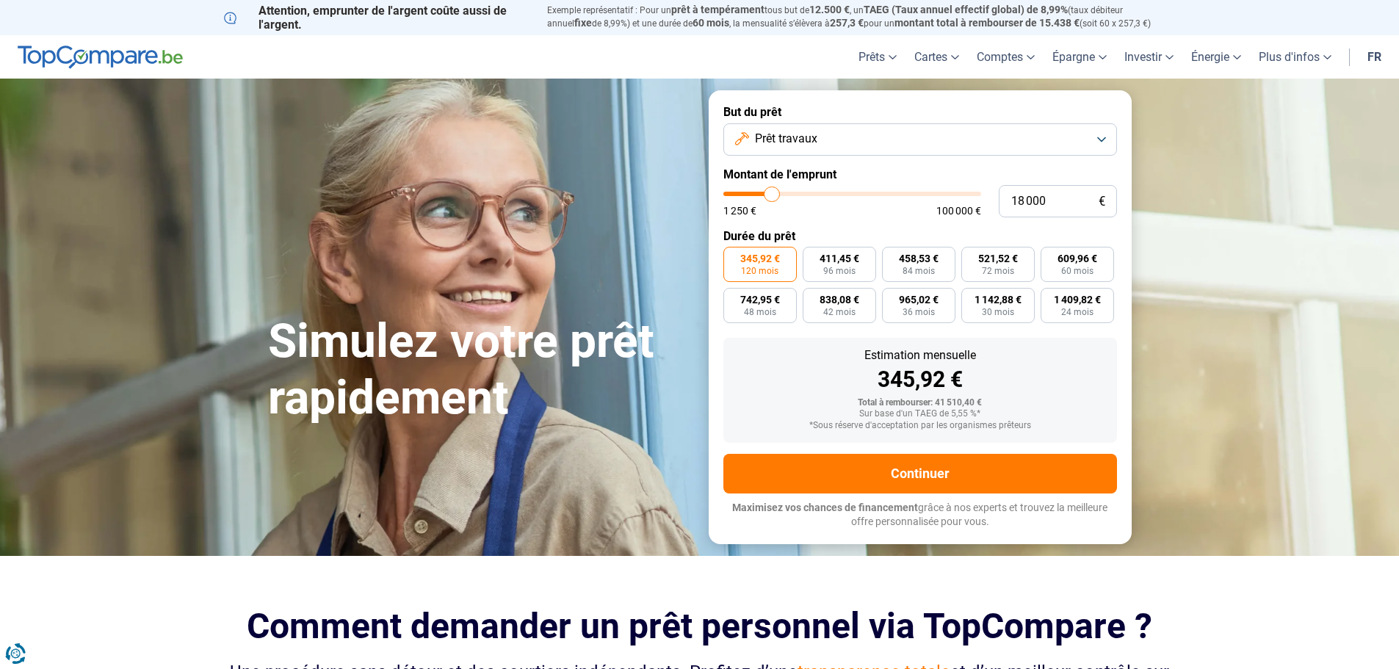
type input "18500"
type input "19 000"
type input "19000"
type input "19 250"
type input "19250"
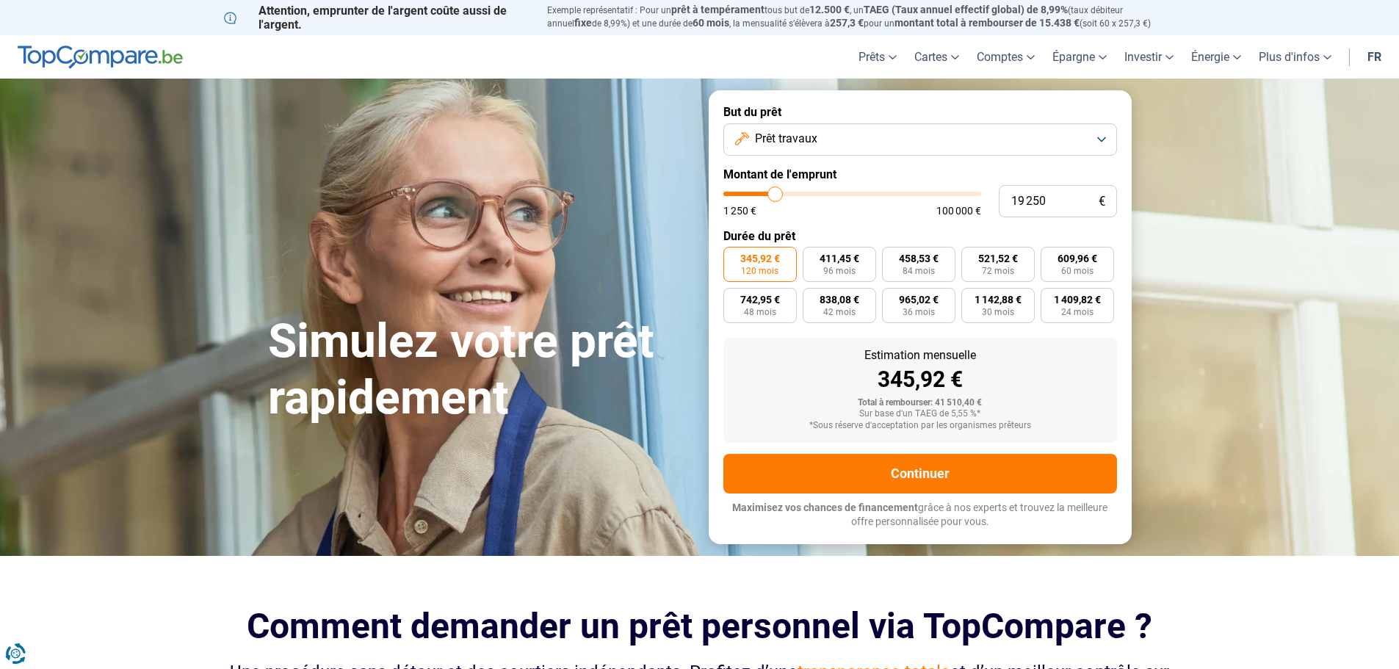
type input "20 250"
drag, startPoint x: 804, startPoint y: 194, endPoint x: 778, endPoint y: 201, distance: 27.3
type input "20250"
click at [778, 196] on input "range" at bounding box center [852, 194] width 258 height 4
click at [1056, 200] on input "20 250" at bounding box center [1058, 201] width 118 height 32
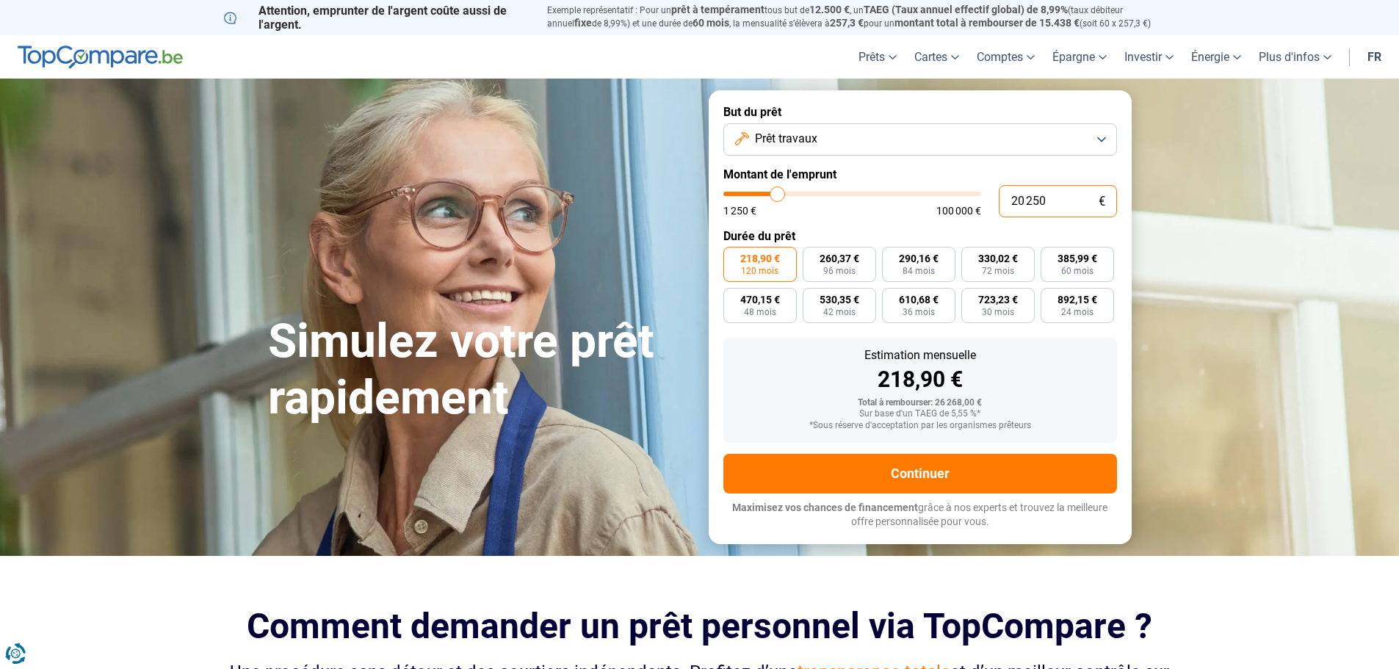
type input "2 025"
type input "2000"
type input "202"
type input "1250"
type input "20"
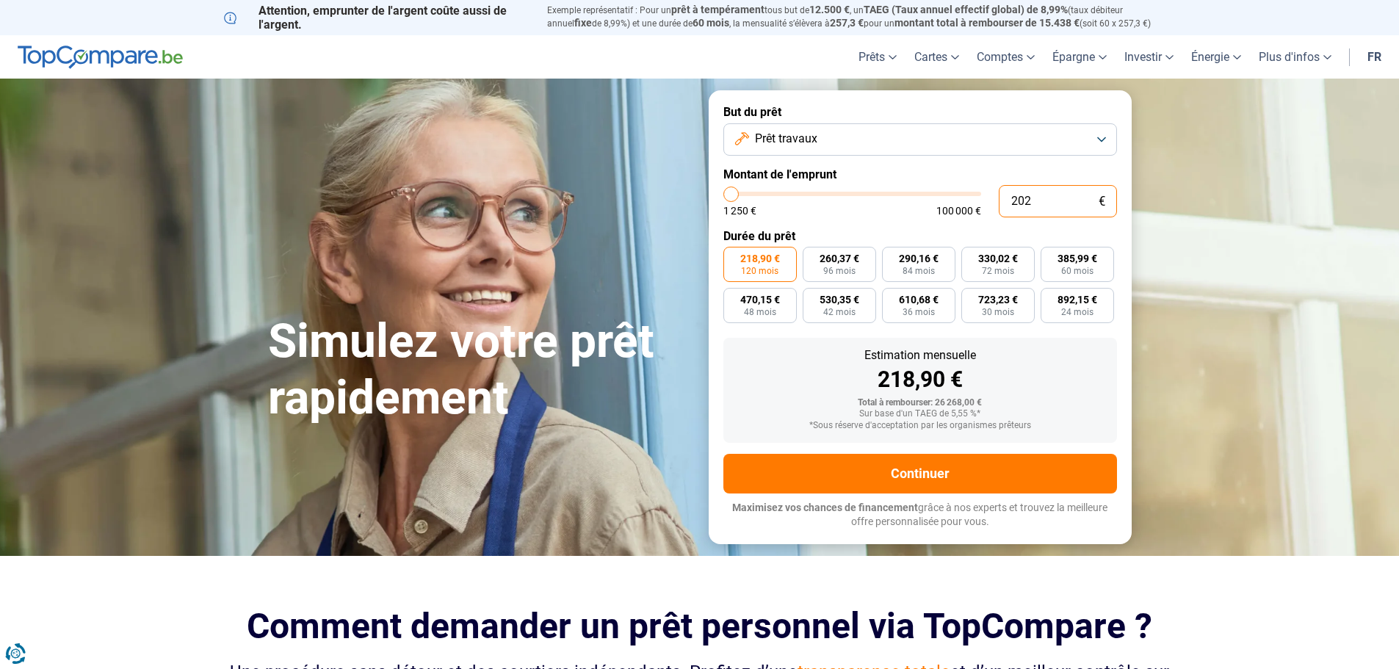
type input "1250"
type input "200"
type input "1250"
type input "2 000"
type input "2000"
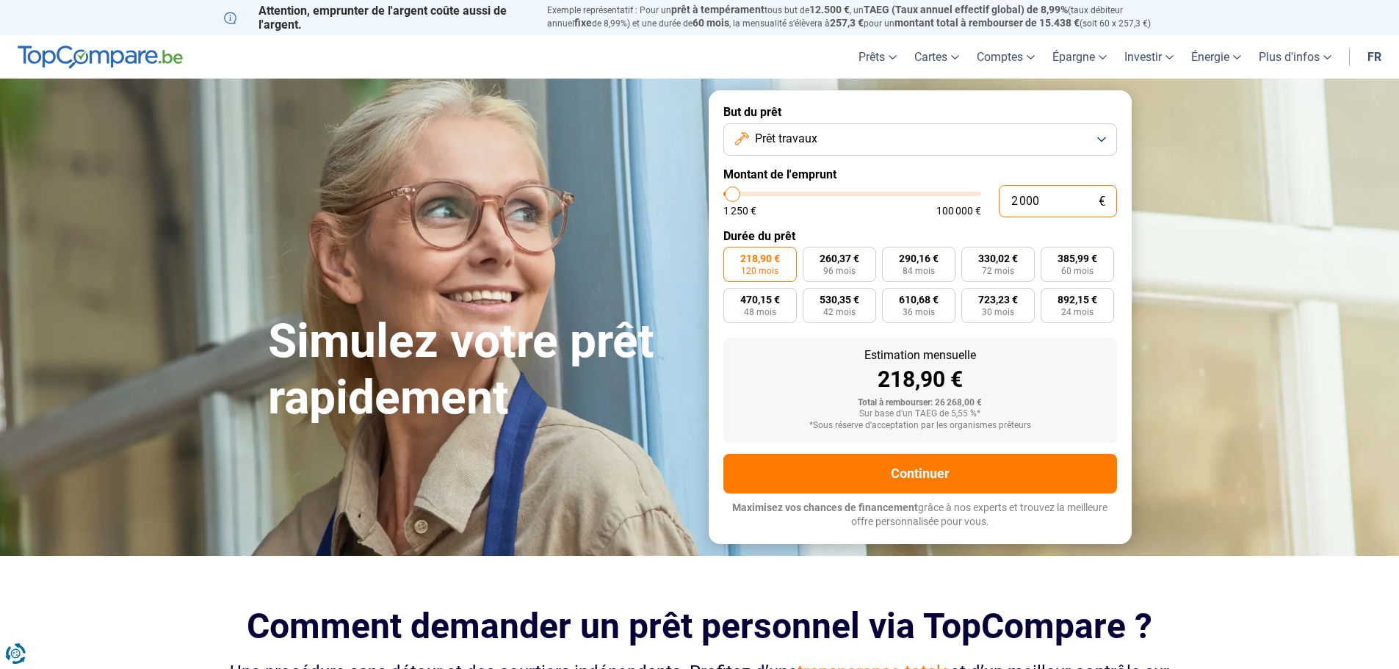
type input "20 000"
type input "20000"
type input "20 000"
radio input "true"
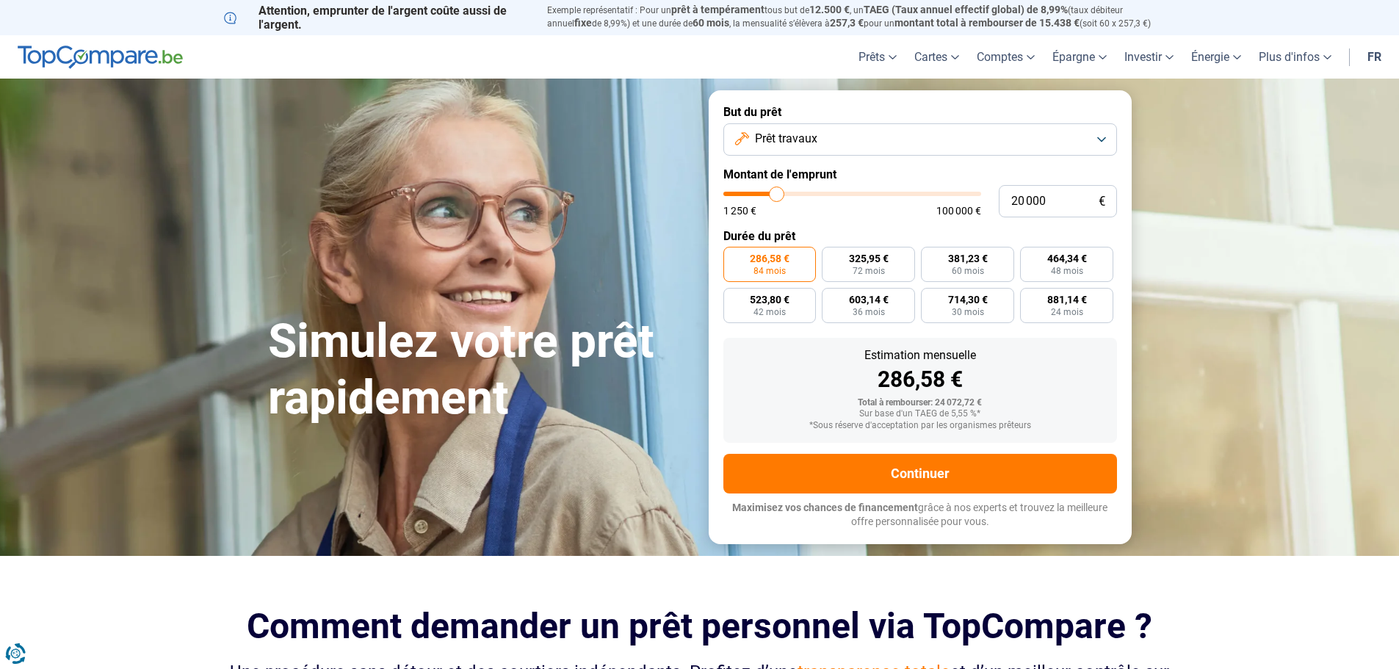
click at [869, 215] on div "1 250 € 100 000 €" at bounding box center [852, 211] width 258 height 10
click at [873, 255] on span "325,95 €" at bounding box center [869, 258] width 40 height 10
click at [831, 255] on input "325,95 € 72 mois" at bounding box center [827, 252] width 10 height 10
radio input "true"
click at [989, 264] on label "381,23 € 60 mois" at bounding box center [967, 264] width 93 height 35
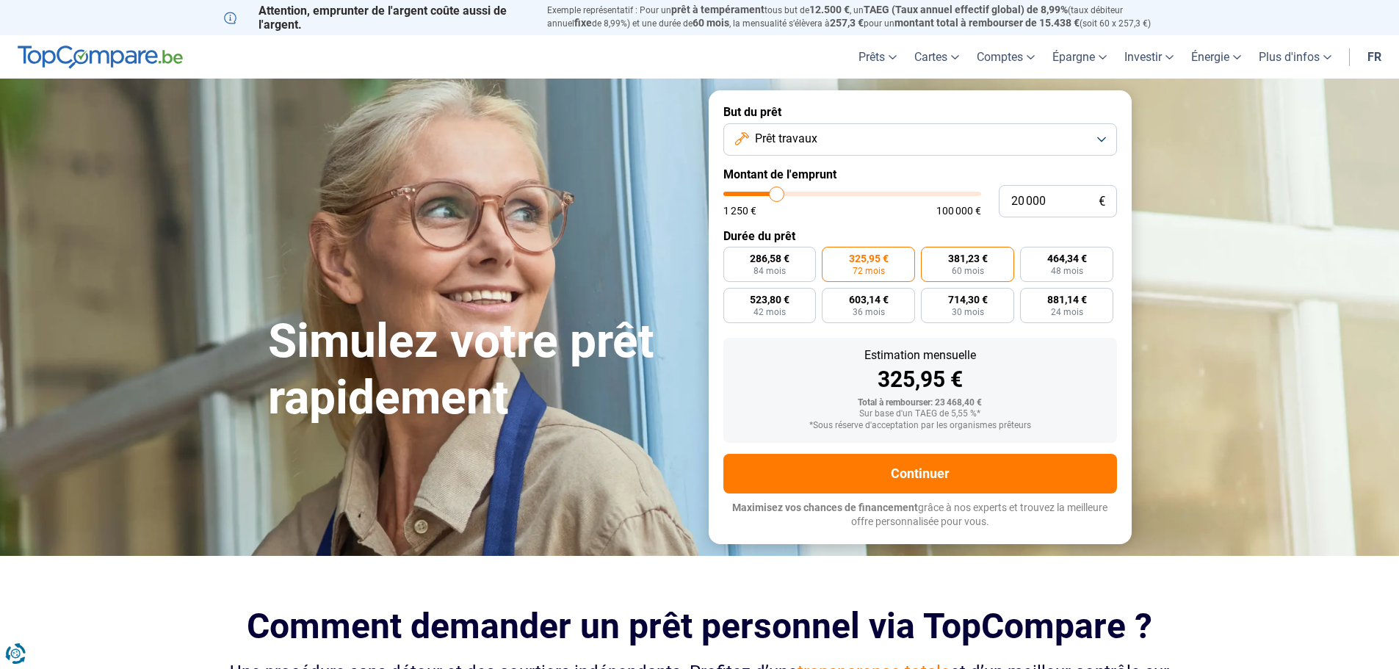
click at [931, 256] on input "381,23 € 60 mois" at bounding box center [926, 252] width 10 height 10
radio input "true"
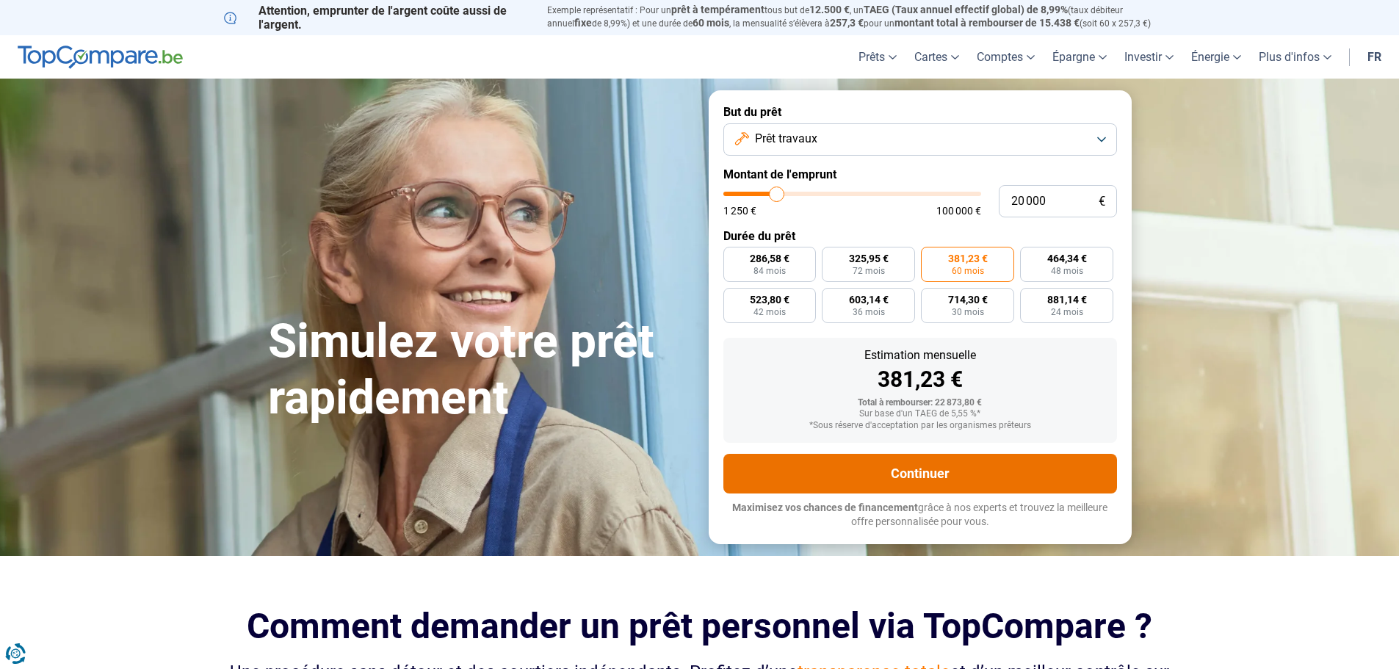
click at [873, 477] on button "Continuer" at bounding box center [920, 474] width 394 height 40
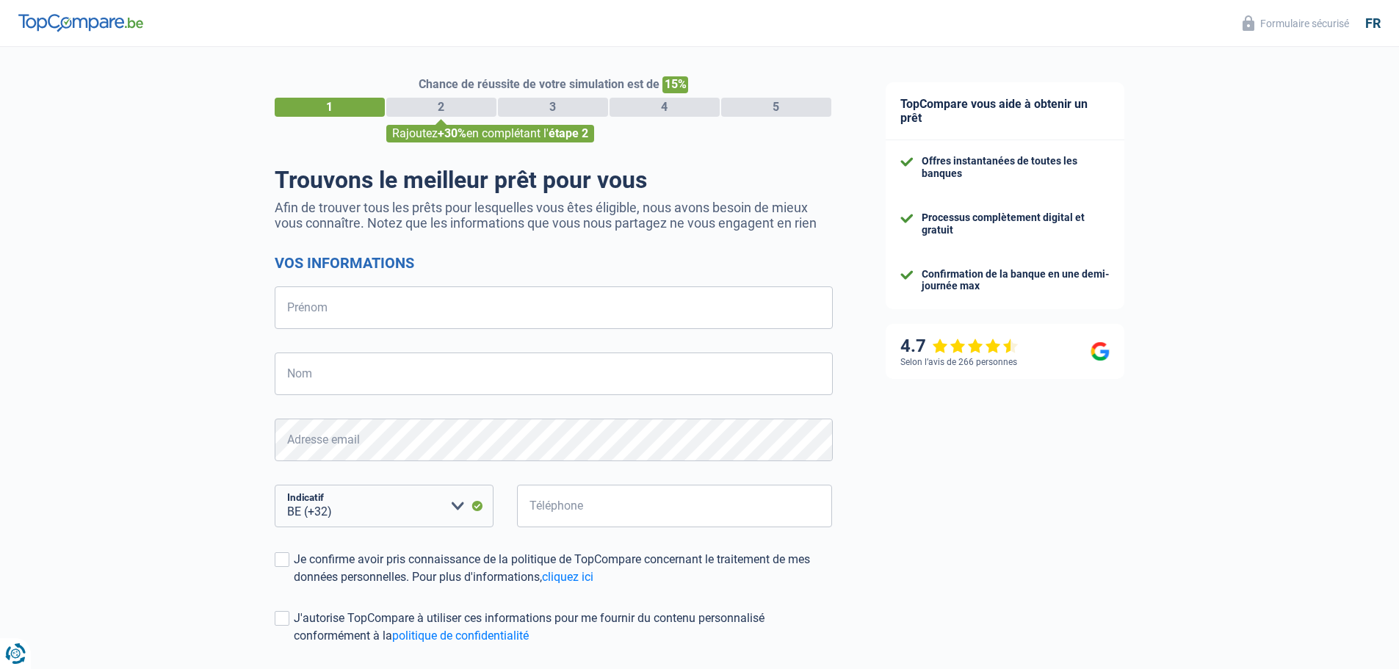
select select "32"
